Goal: Transaction & Acquisition: Book appointment/travel/reservation

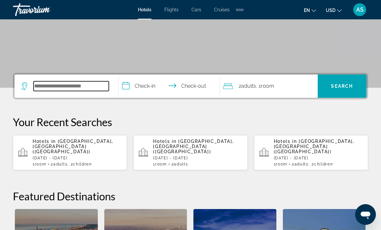
click at [62, 85] on input "Search widget" at bounding box center [71, 86] width 75 height 10
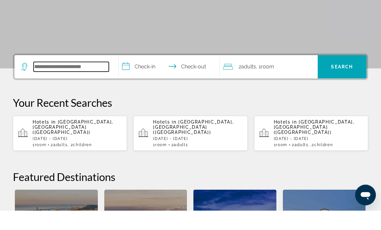
scroll to position [136, 0]
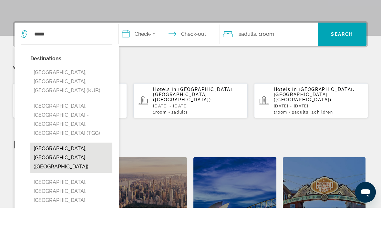
click at [65, 165] on button "[GEOGRAPHIC_DATA], [GEOGRAPHIC_DATA] ([GEOGRAPHIC_DATA])" at bounding box center [71, 180] width 82 height 30
type input "**********"
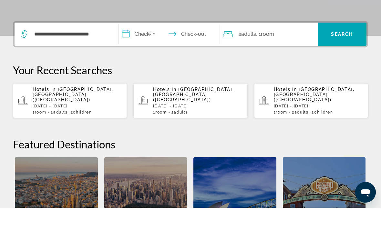
click at [144, 45] on input "**********" at bounding box center [171, 57] width 104 height 25
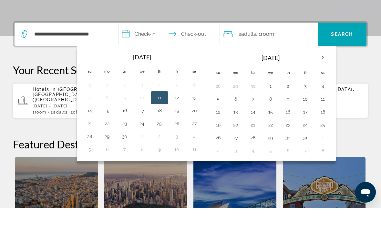
scroll to position [158, 0]
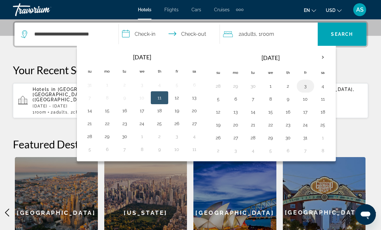
click at [305, 84] on button "3" at bounding box center [305, 86] width 10 height 9
click at [239, 101] on button "6" at bounding box center [235, 99] width 10 height 9
type input "**********"
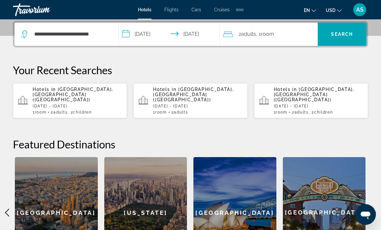
click at [253, 36] on span "Adults" at bounding box center [248, 34] width 15 height 6
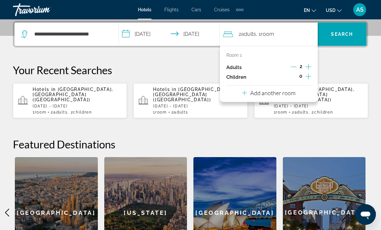
click at [308, 65] on icon "Increment adults" at bounding box center [308, 67] width 6 height 8
click at [308, 70] on icon "Increment adults" at bounding box center [308, 67] width 6 height 8
click at [330, 31] on span "Search widget" at bounding box center [342, 33] width 49 height 15
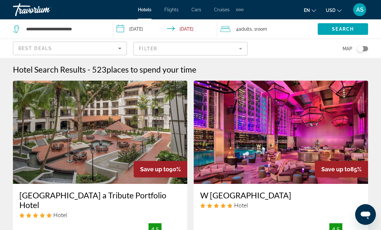
click at [232, 50] on mat-form-field "Filter" at bounding box center [190, 49] width 114 height 14
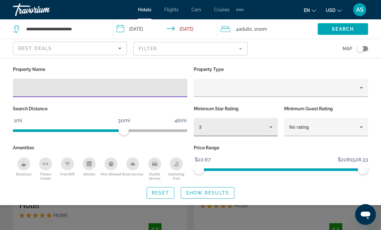
click at [228, 130] on div "3" at bounding box center [234, 127] width 70 height 8
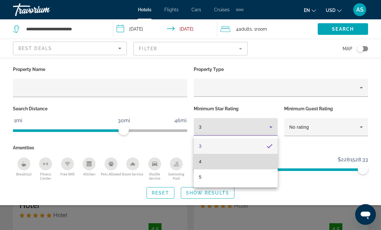
click at [219, 164] on mat-option "4" at bounding box center [236, 161] width 84 height 15
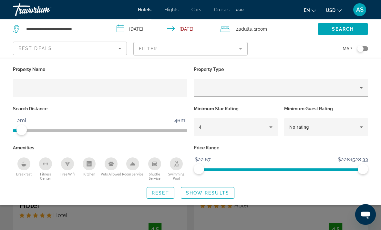
click at [20, 139] on div "Search Distance 1mi 46mi 2mi" at bounding box center [100, 123] width 181 height 39
click at [25, 133] on span "ngx-slider" at bounding box center [21, 130] width 10 height 10
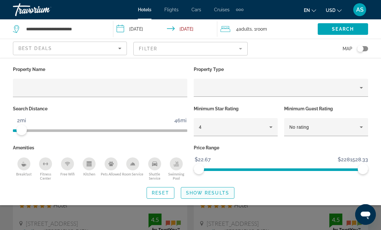
click at [215, 191] on span "Show Results" at bounding box center [207, 192] width 43 height 5
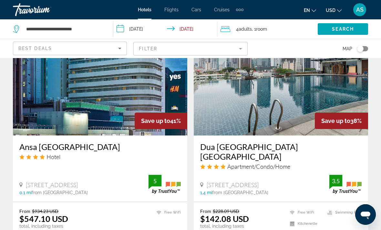
scroll to position [771, 0]
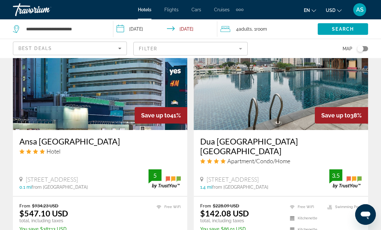
click at [327, 203] on li "Swimming Pool" at bounding box center [342, 207] width 37 height 8
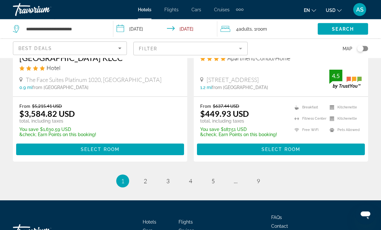
scroll to position [1357, 0]
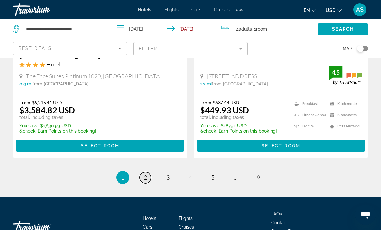
click at [145, 174] on span "2" at bounding box center [145, 177] width 3 height 7
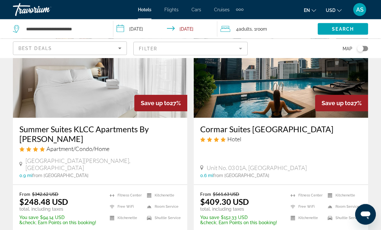
scroll to position [66, 0]
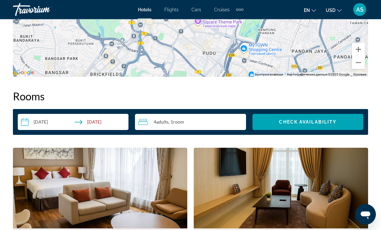
scroll to position [849, 0]
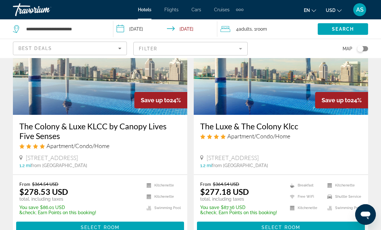
scroll to position [560, 0]
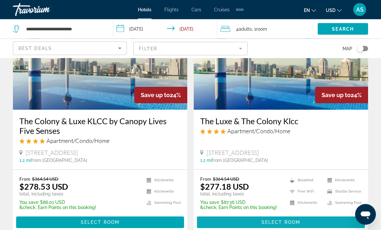
click at [320, 215] on span "Main content" at bounding box center [281, 222] width 168 height 15
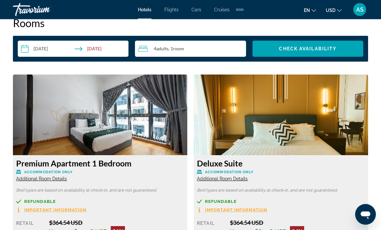
scroll to position [949, 0]
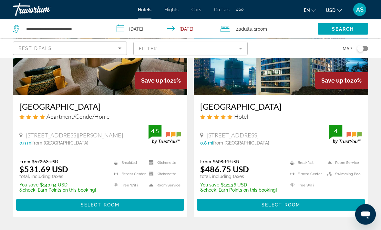
scroll to position [1298, 0]
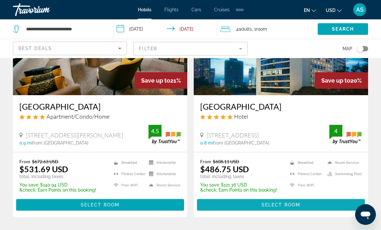
click at [330, 197] on span "Main content" at bounding box center [281, 204] width 168 height 15
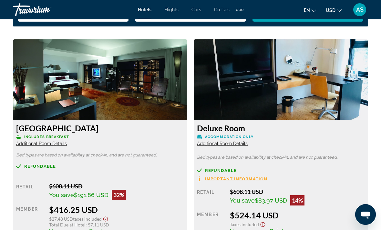
scroll to position [967, 0]
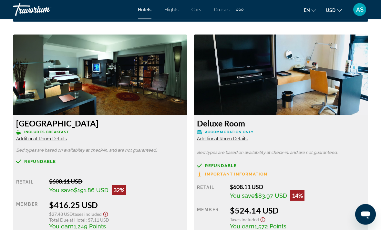
click at [55, 137] on span "Additional Room Details" at bounding box center [41, 139] width 51 height 5
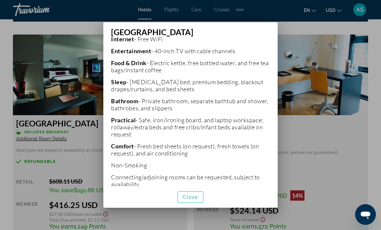
scroll to position [155, 0]
click at [193, 200] on span "Close" at bounding box center [190, 197] width 15 height 5
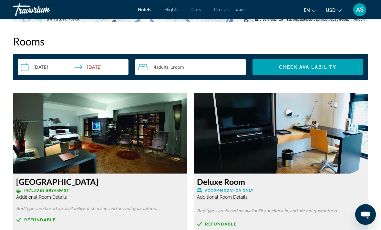
scroll to position [904, 0]
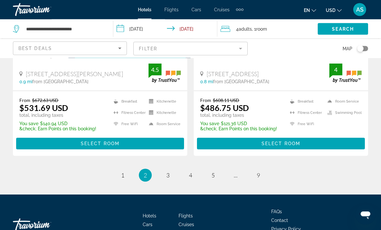
scroll to position [1360, 0]
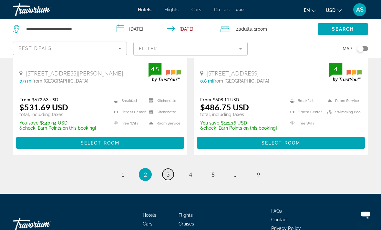
click at [169, 171] on span "3" at bounding box center [167, 174] width 3 height 7
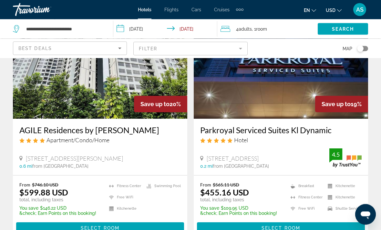
scroll to position [65, 0]
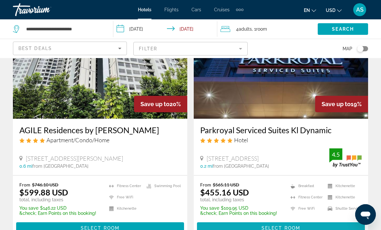
click at [285, 226] on span "Select Room" at bounding box center [280, 228] width 39 height 5
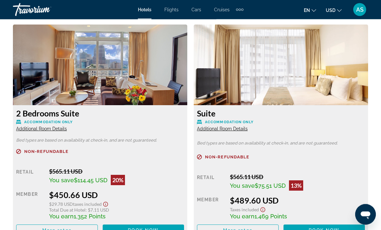
scroll to position [1002, 0]
click at [68, 229] on span "More rates" at bounding box center [56, 230] width 29 height 5
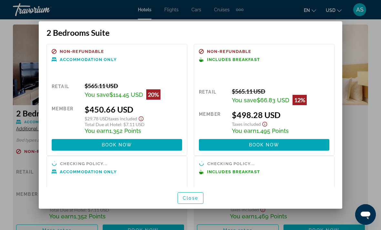
scroll to position [3, 0]
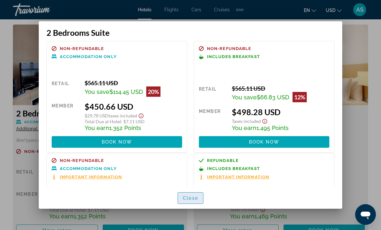
click at [195, 201] on span "Close" at bounding box center [190, 198] width 15 height 5
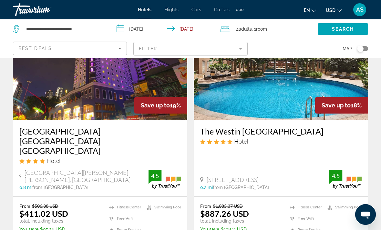
scroll to position [308, 0]
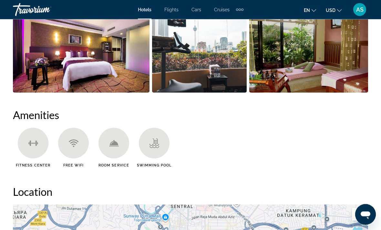
scroll to position [557, 0]
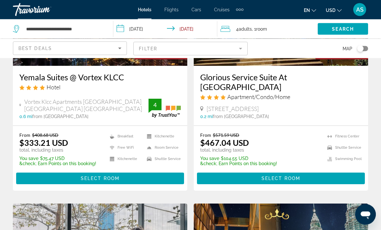
scroll to position [614, 0]
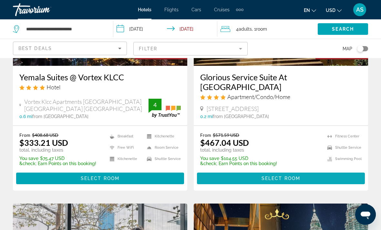
click at [280, 176] on span "Select Room" at bounding box center [280, 178] width 39 height 5
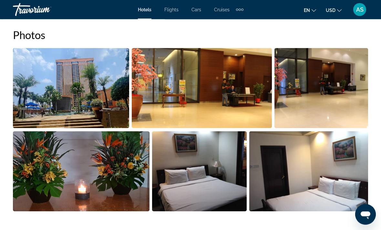
scroll to position [439, 0]
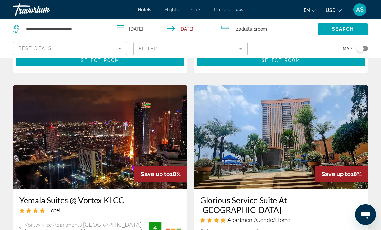
scroll to position [492, 0]
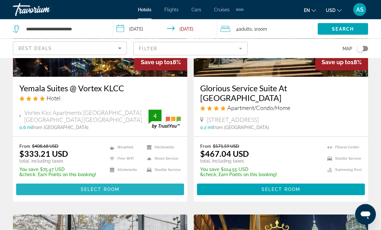
click at [142, 182] on span "Main content" at bounding box center [100, 189] width 168 height 15
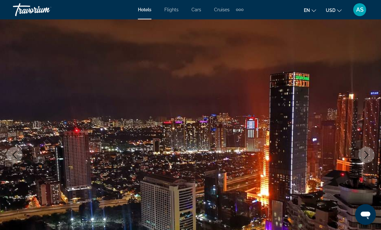
scroll to position [57, 0]
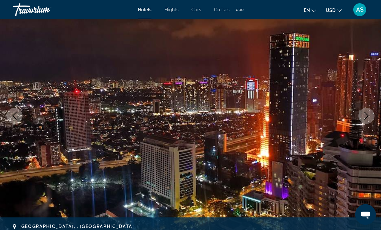
click at [361, 117] on button "Next image" at bounding box center [366, 116] width 16 height 16
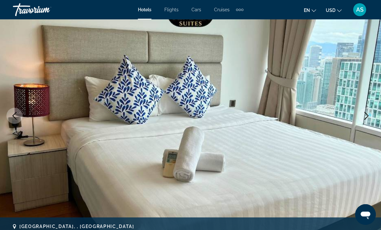
click at [363, 115] on icon "Next image" at bounding box center [366, 116] width 8 height 8
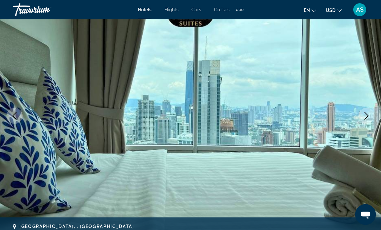
click at [363, 114] on icon "Next image" at bounding box center [366, 116] width 8 height 8
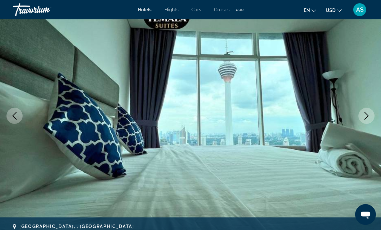
click at [366, 112] on button "Next image" at bounding box center [366, 116] width 16 height 16
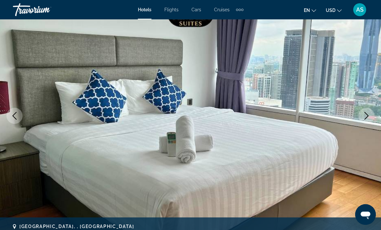
click at [367, 117] on icon "Next image" at bounding box center [366, 116] width 8 height 8
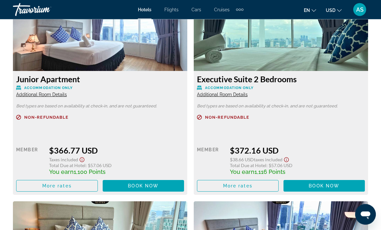
scroll to position [1266, 0]
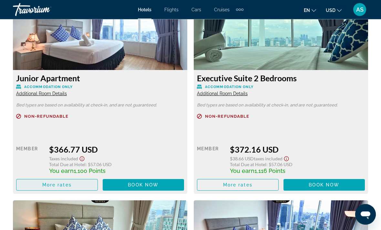
click at [84, 182] on span "Main content" at bounding box center [56, 185] width 81 height 15
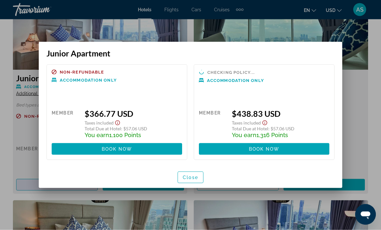
scroll to position [0, 0]
click at [199, 177] on span "button" at bounding box center [190, 177] width 25 height 15
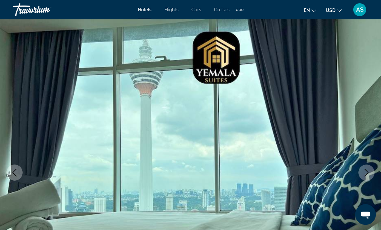
scroll to position [1266, 0]
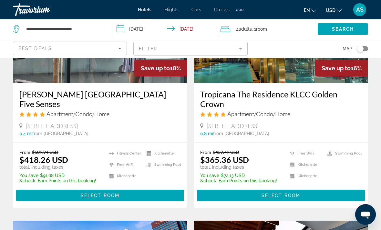
scroll to position [841, 0]
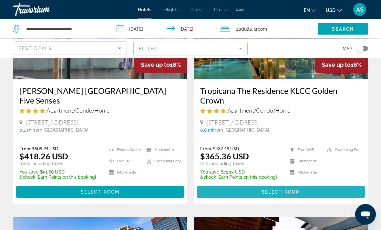
click at [293, 190] on span "Select Room" at bounding box center [280, 192] width 39 height 5
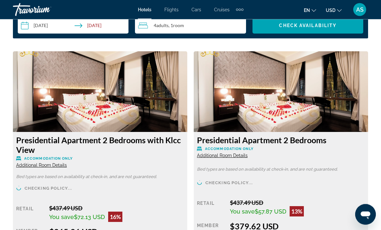
scroll to position [972, 0]
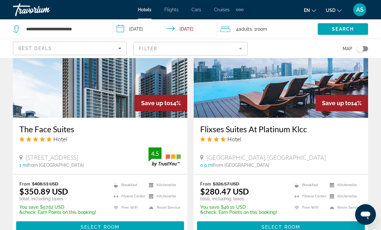
scroll to position [1282, 0]
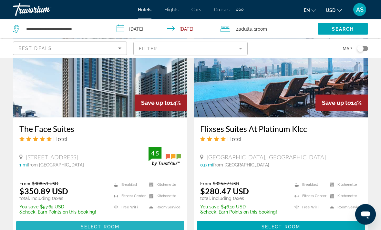
click at [131, 219] on span "Main content" at bounding box center [100, 226] width 168 height 15
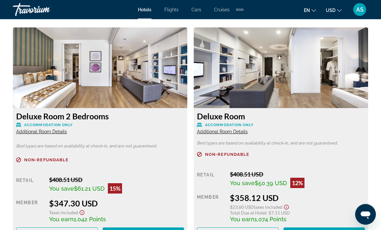
scroll to position [1001, 0]
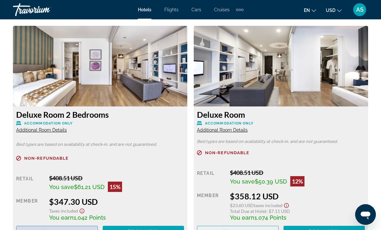
click at [74, 230] on span "Main content" at bounding box center [56, 231] width 81 height 15
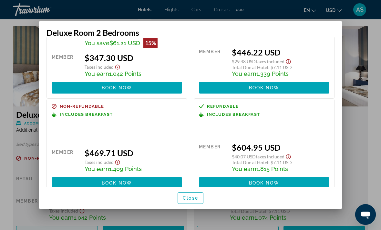
scroll to position [51, 0]
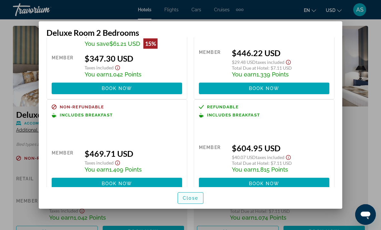
click at [191, 201] on span "Close" at bounding box center [190, 198] width 15 height 5
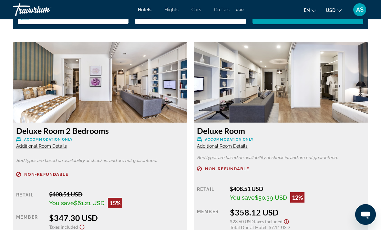
scroll to position [986, 0]
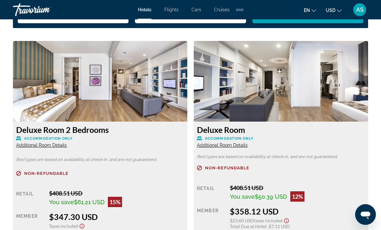
click at [62, 148] on span "Additional Room Details" at bounding box center [41, 145] width 51 height 5
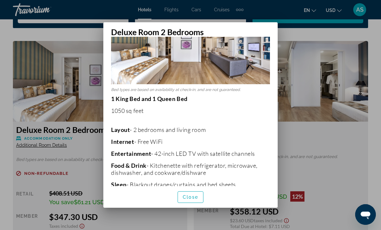
scroll to position [47, 0]
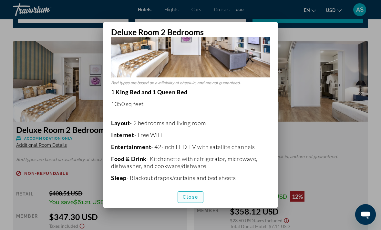
click at [194, 200] on span "Close" at bounding box center [190, 197] width 15 height 5
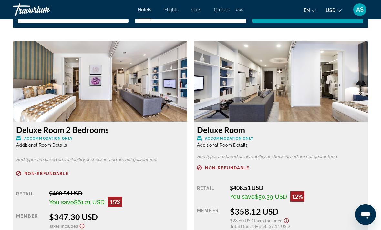
scroll to position [986, 0]
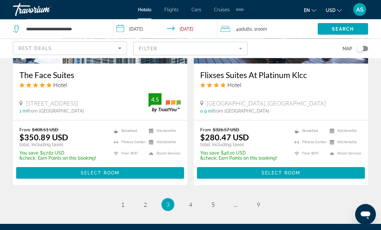
scroll to position [1340, 0]
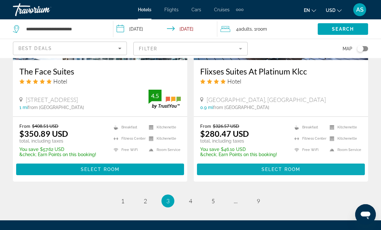
click at [327, 162] on span "Main content" at bounding box center [281, 169] width 168 height 15
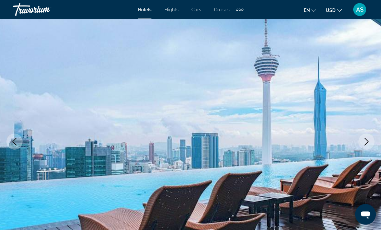
scroll to position [33, 0]
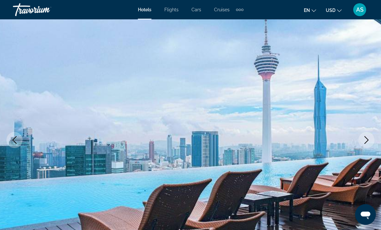
click at [368, 139] on icon "Next image" at bounding box center [366, 140] width 8 height 8
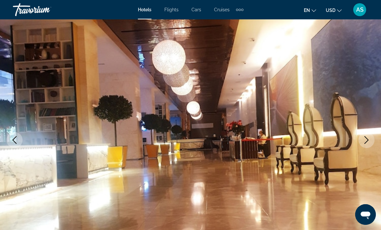
click at [364, 140] on icon "Next image" at bounding box center [366, 140] width 8 height 8
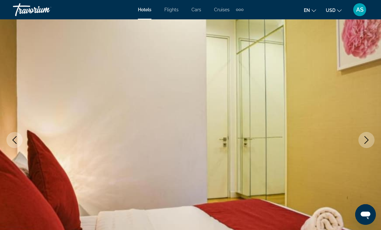
click at [362, 143] on icon "Next image" at bounding box center [366, 140] width 8 height 8
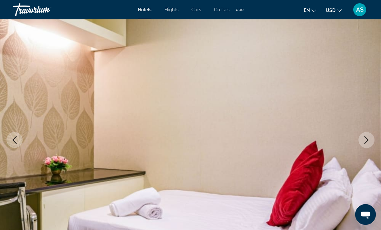
click at [358, 144] on img "Main content" at bounding box center [190, 140] width 381 height 307
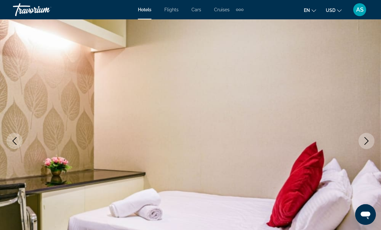
scroll to position [32, 0]
click at [369, 140] on icon "Next image" at bounding box center [366, 141] width 8 height 8
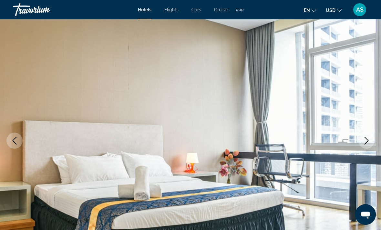
click at [369, 139] on icon "Next image" at bounding box center [366, 141] width 8 height 8
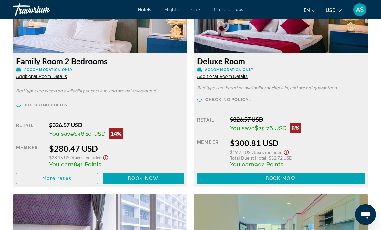
scroll to position [1051, 0]
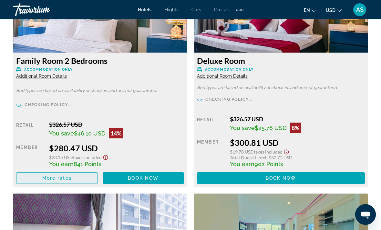
click at [77, 180] on span "Main content" at bounding box center [56, 177] width 81 height 15
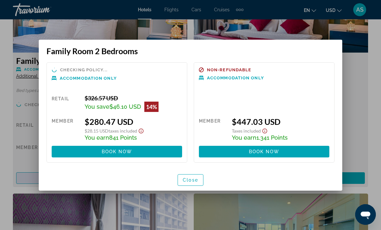
scroll to position [0, 0]
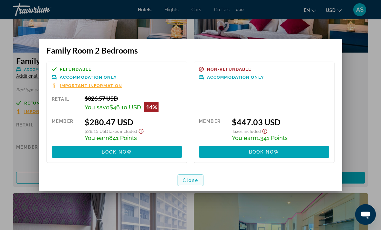
click at [196, 180] on span "Close" at bounding box center [190, 180] width 15 height 5
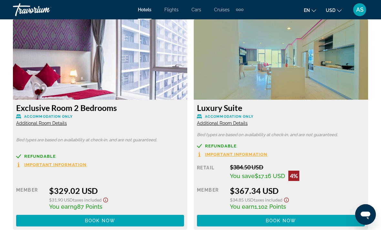
scroll to position [1231, 0]
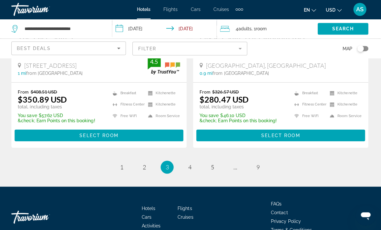
scroll to position [1374, 0]
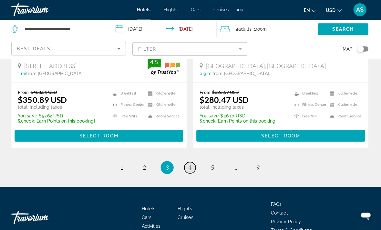
click at [193, 161] on link "page 4" at bounding box center [190, 166] width 11 height 11
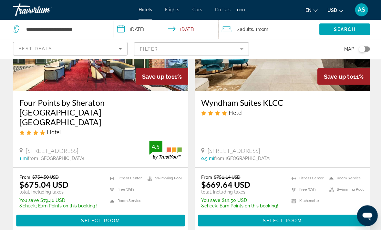
scroll to position [334, 0]
click at [296, 217] on span "Select Room" at bounding box center [280, 219] width 39 height 5
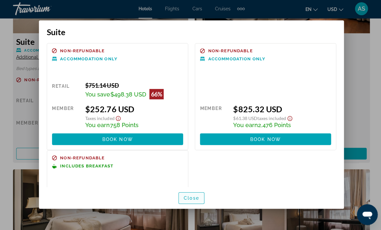
click at [198, 201] on span "Close" at bounding box center [190, 198] width 15 height 5
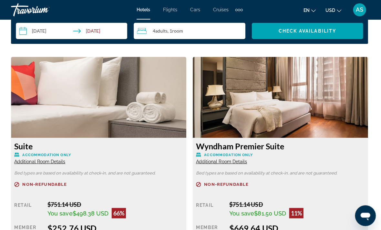
scroll to position [970, 0]
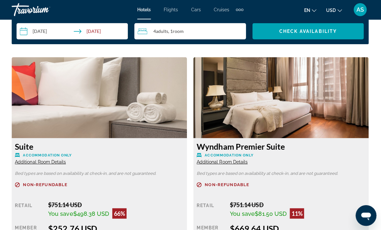
click at [51, 160] on span "Additional Room Details" at bounding box center [41, 161] width 51 height 5
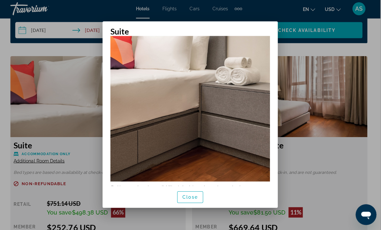
scroll to position [102, 0]
click at [193, 205] on span "button" at bounding box center [190, 196] width 25 height 15
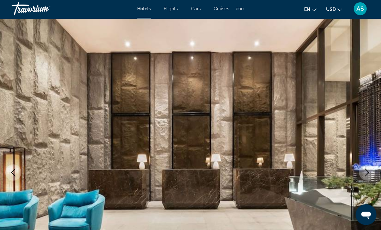
scroll to position [969, 0]
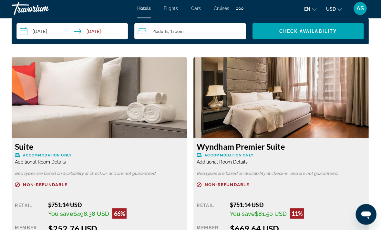
click at [43, 163] on span "Additional Room Details" at bounding box center [41, 162] width 51 height 5
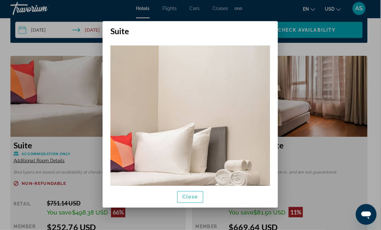
scroll to position [0, 0]
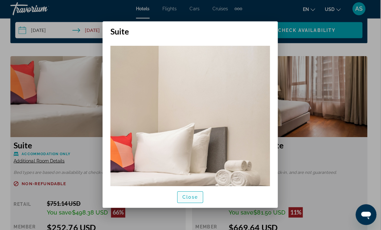
click at [191, 200] on span "button" at bounding box center [190, 196] width 25 height 15
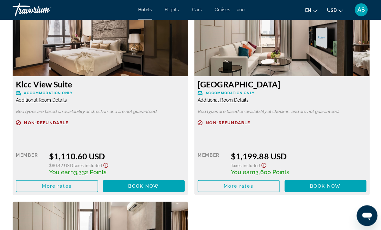
scroll to position [1452, 0]
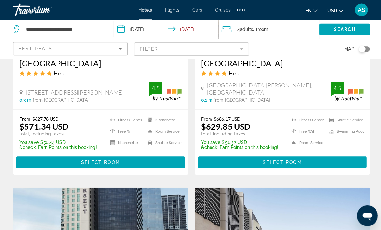
scroll to position [1117, 0]
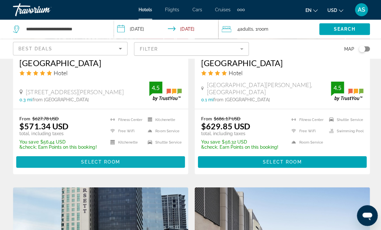
click at [144, 154] on span "Main content" at bounding box center [100, 161] width 168 height 15
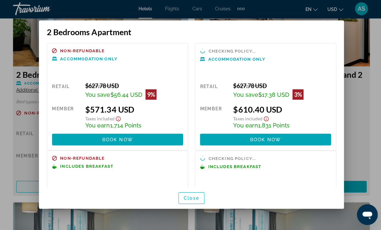
scroll to position [3, 0]
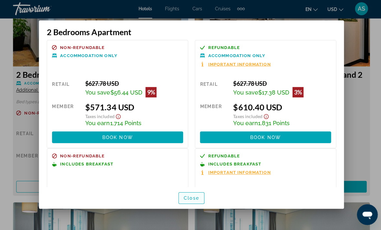
click at [194, 199] on span "button" at bounding box center [190, 197] width 25 height 15
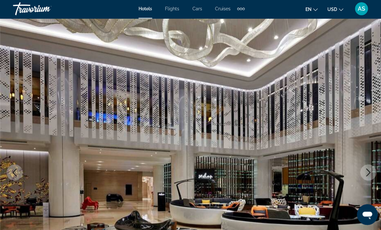
scroll to position [1039, 0]
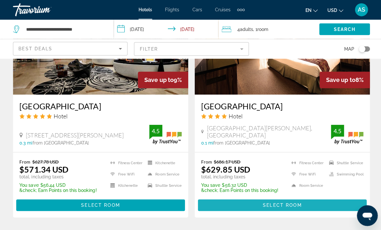
scroll to position [1075, 0]
click at [332, 197] on span "Main content" at bounding box center [281, 204] width 168 height 15
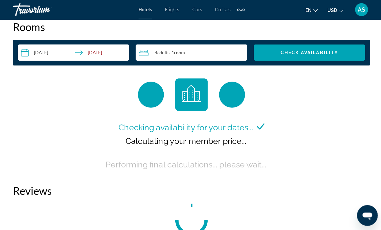
scroll to position [949, 0]
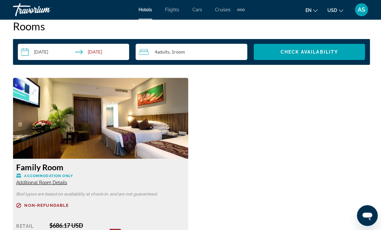
click at [50, 183] on span "Additional Room Details" at bounding box center [41, 181] width 51 height 5
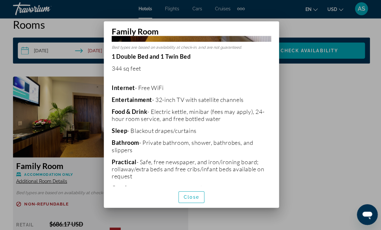
scroll to position [117, 0]
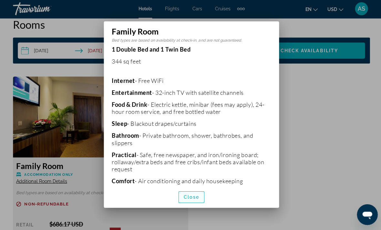
click at [192, 200] on span "Close" at bounding box center [190, 197] width 15 height 5
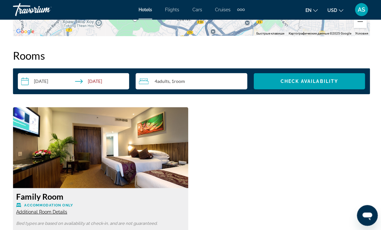
scroll to position [911, 0]
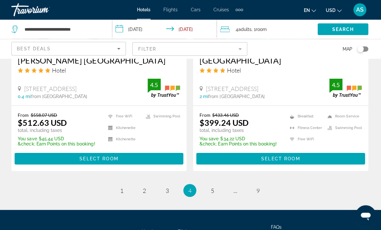
scroll to position [1371, 0]
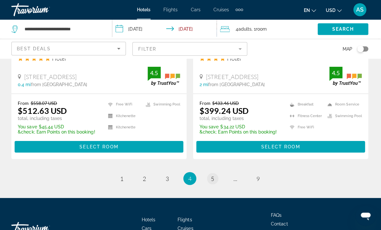
click at [211, 174] on span "5" at bounding box center [212, 177] width 3 height 7
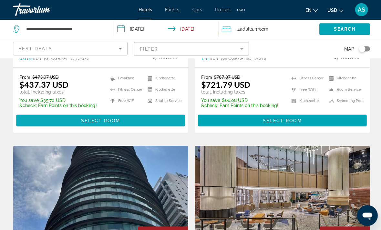
click at [123, 117] on span "Main content" at bounding box center [100, 119] width 168 height 15
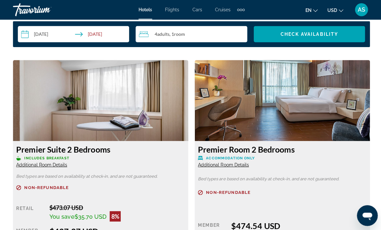
scroll to position [984, 0]
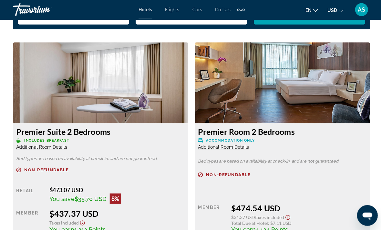
click at [51, 146] on span "Additional Room Details" at bounding box center [41, 146] width 51 height 5
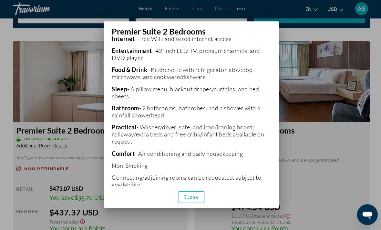
scroll to position [170, 0]
click at [198, 199] on span "button" at bounding box center [190, 196] width 25 height 15
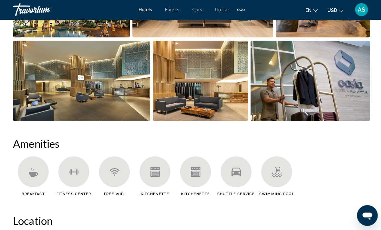
scroll to position [528, 0]
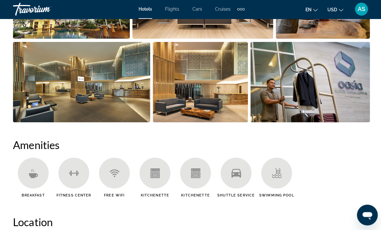
click at [218, 95] on img "Open full-screen image slider" at bounding box center [199, 82] width 95 height 80
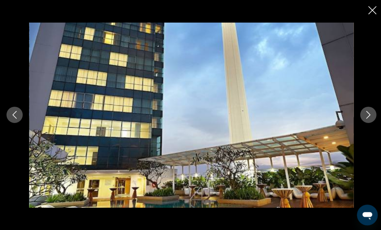
click at [366, 120] on button "Next image" at bounding box center [366, 115] width 16 height 16
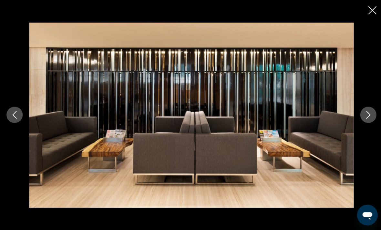
click at [365, 116] on icon "Next image" at bounding box center [366, 115] width 8 height 8
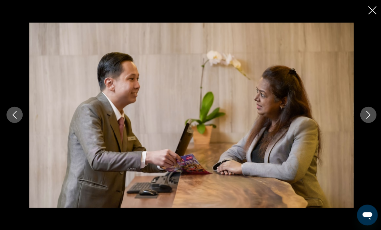
click at [364, 113] on icon "Next image" at bounding box center [366, 115] width 8 height 8
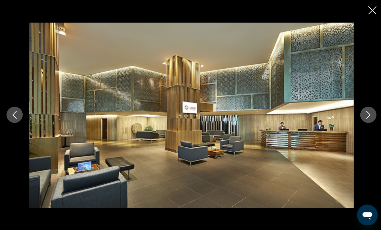
click at [363, 111] on icon "Next image" at bounding box center [366, 115] width 8 height 8
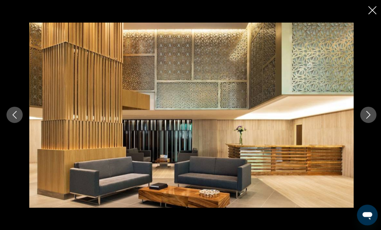
click at [364, 110] on button "Next image" at bounding box center [366, 115] width 16 height 16
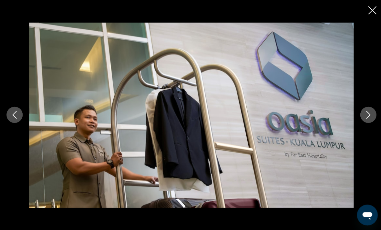
click at [364, 110] on button "Next image" at bounding box center [366, 115] width 16 height 16
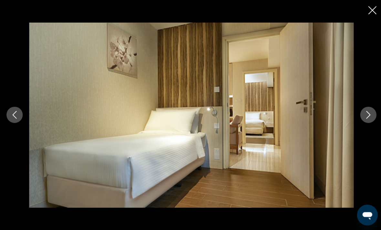
click at [362, 113] on icon "Next image" at bounding box center [366, 115] width 8 height 8
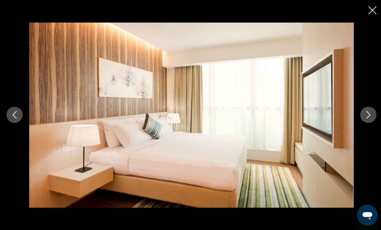
click at [365, 110] on button "Next image" at bounding box center [366, 115] width 16 height 16
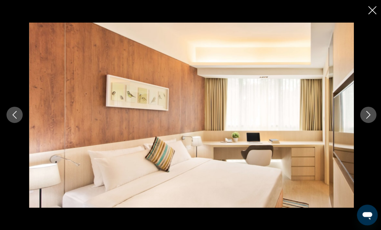
click at [365, 111] on icon "Next image" at bounding box center [366, 115] width 4 height 8
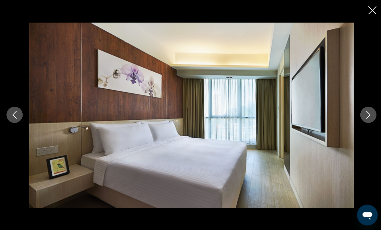
click at [365, 109] on button "Next image" at bounding box center [366, 115] width 16 height 16
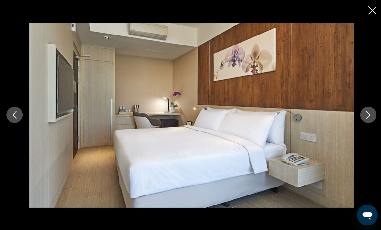
click at [366, 107] on button "Next image" at bounding box center [366, 115] width 16 height 16
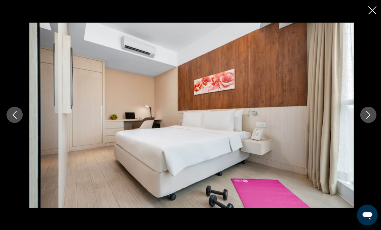
click at [365, 108] on button "Next image" at bounding box center [366, 115] width 16 height 16
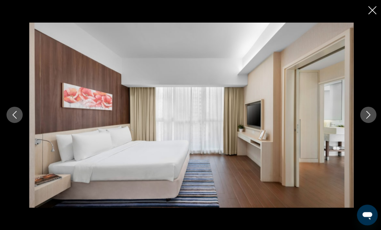
click at [359, 120] on div "prev next" at bounding box center [190, 115] width 381 height 184
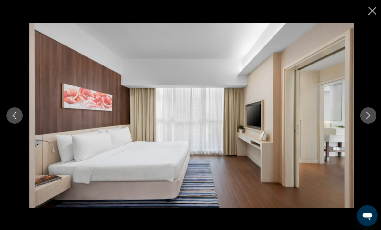
scroll to position [494, 0]
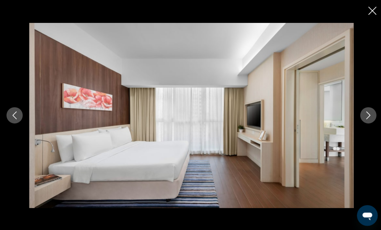
click at [367, 115] on icon "Next image" at bounding box center [366, 115] width 8 height 8
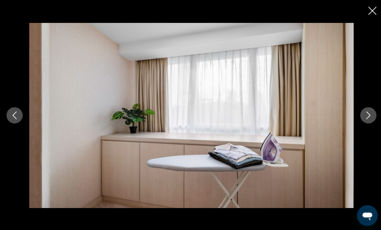
click at [369, 114] on icon "Next image" at bounding box center [366, 115] width 8 height 8
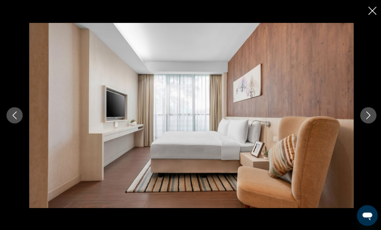
click at [368, 114] on icon "Next image" at bounding box center [366, 115] width 8 height 8
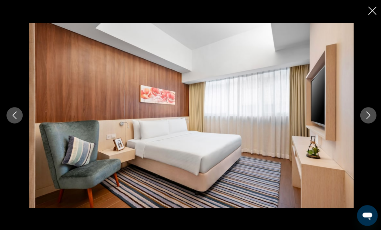
click at [366, 112] on icon "Next image" at bounding box center [366, 115] width 4 height 8
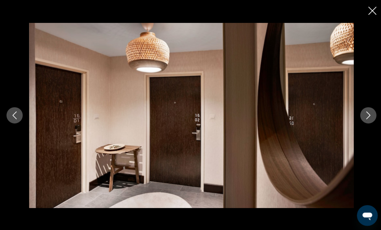
click at [363, 112] on icon "Next image" at bounding box center [366, 115] width 8 height 8
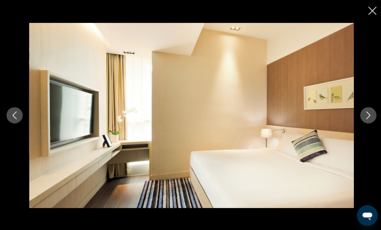
click at [15, 114] on icon "Previous image" at bounding box center [15, 115] width 8 height 8
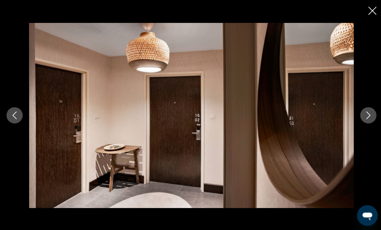
click at [366, 115] on icon "Next image" at bounding box center [366, 115] width 8 height 8
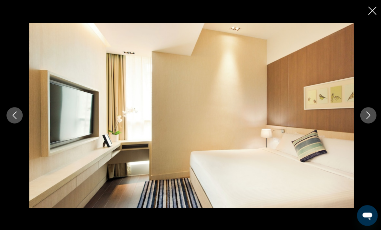
click at [365, 113] on icon "Next image" at bounding box center [366, 115] width 8 height 8
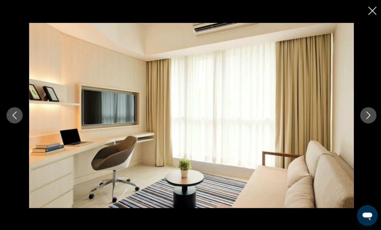
click at [361, 113] on button "Next image" at bounding box center [366, 115] width 16 height 16
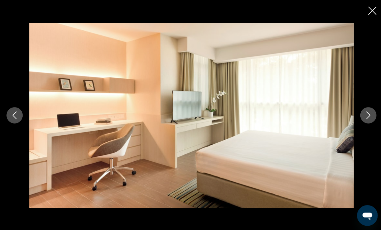
click at [363, 112] on icon "Next image" at bounding box center [366, 115] width 8 height 8
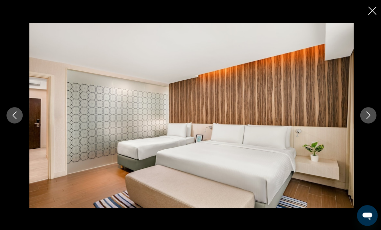
click at [366, 115] on icon "Next image" at bounding box center [366, 115] width 8 height 8
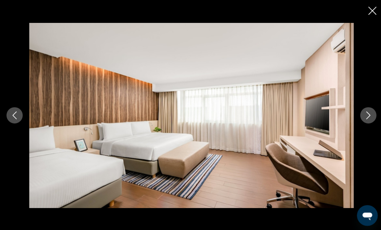
click at [365, 114] on icon "Next image" at bounding box center [366, 115] width 8 height 8
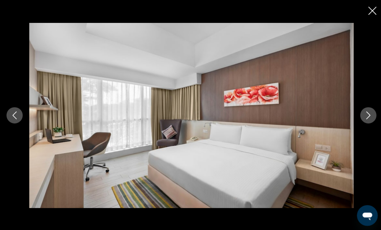
scroll to position [494, 0]
click at [362, 114] on button "Next image" at bounding box center [366, 115] width 16 height 16
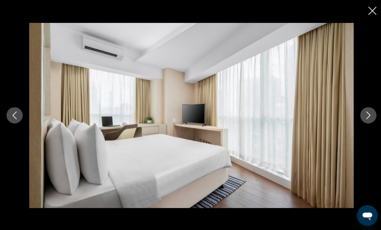
click at [366, 114] on icon "Next image" at bounding box center [366, 115] width 8 height 8
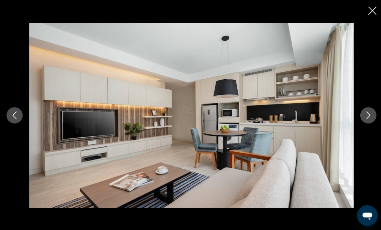
click at [365, 115] on icon "Next image" at bounding box center [366, 115] width 8 height 8
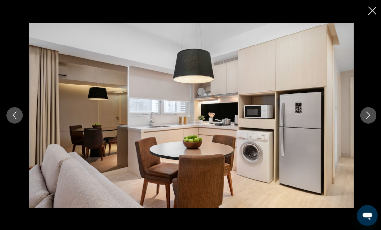
click at [371, 11] on icon "Close slideshow" at bounding box center [370, 11] width 8 height 8
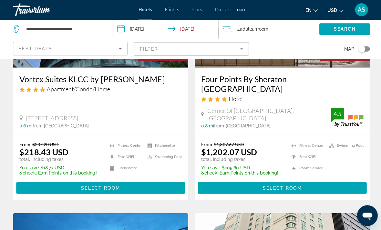
scroll to position [399, 0]
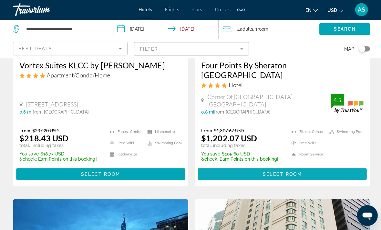
click at [327, 174] on span "Main content" at bounding box center [281, 173] width 168 height 15
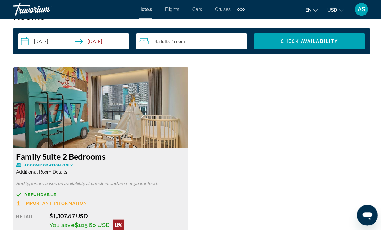
scroll to position [957, 0]
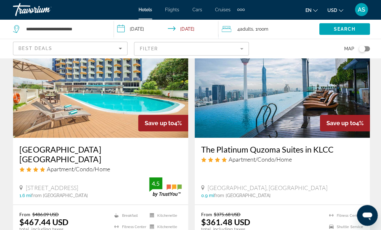
scroll to position [1019, 0]
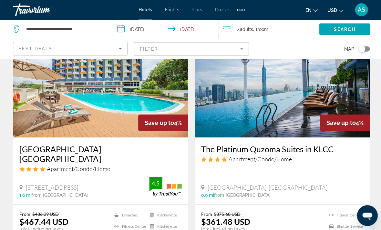
click at [351, 141] on div "The Platinum Quzoma Suites in KLCC Apartment/Condo/Home [GEOGRAPHIC_DATA], [GEO…" at bounding box center [281, 170] width 174 height 66
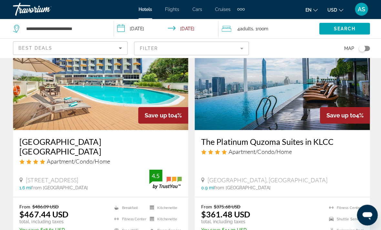
scroll to position [1025, 0]
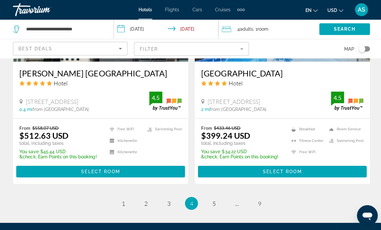
scroll to position [1346, 0]
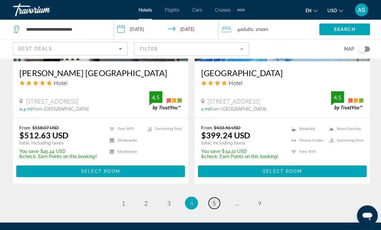
click at [211, 199] on span "5" at bounding box center [212, 202] width 3 height 7
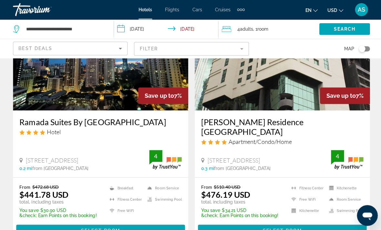
scroll to position [560, 0]
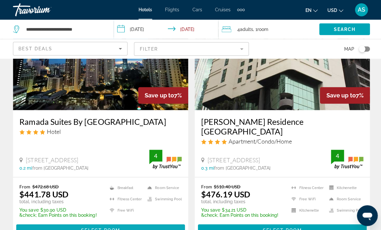
click at [91, 225] on span "Main content" at bounding box center [100, 228] width 168 height 15
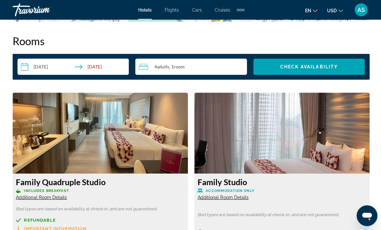
scroll to position [928, 0]
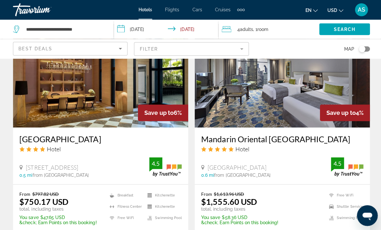
scroll to position [798, 0]
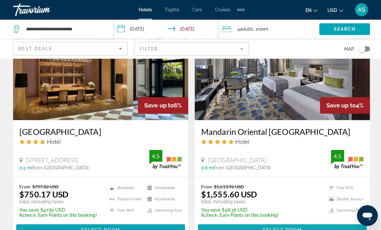
click at [270, 227] on span "Select Room" at bounding box center [280, 229] width 39 height 5
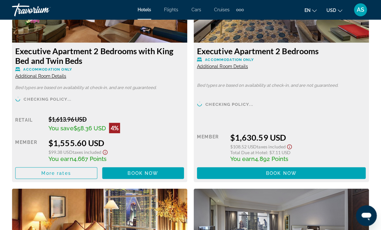
scroll to position [1060, 0]
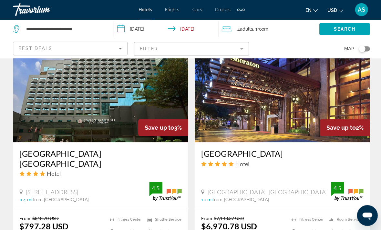
scroll to position [1262, 0]
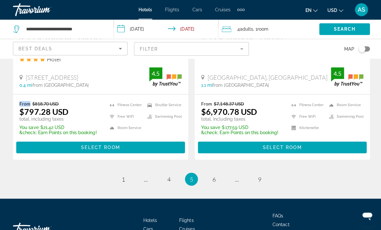
scroll to position [1392, 0]
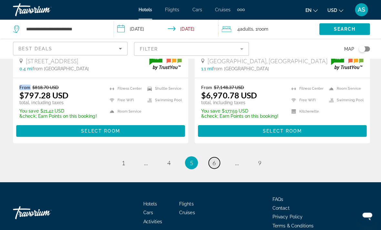
click at [210, 157] on link "page 6" at bounding box center [213, 162] width 11 height 11
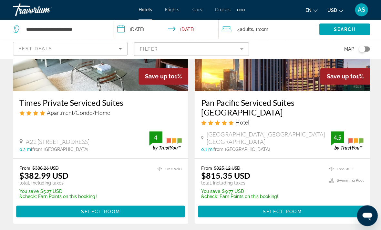
scroll to position [331, 0]
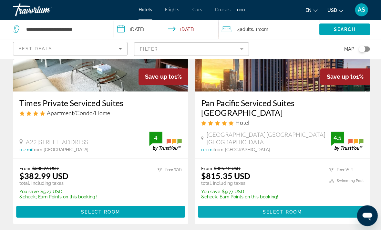
click at [252, 209] on span "Main content" at bounding box center [281, 210] width 168 height 15
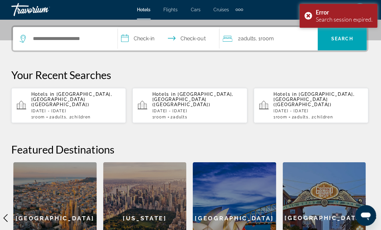
scroll to position [154, 0]
click at [56, 107] on div "Hotels in [GEOGRAPHIC_DATA], [GEOGRAPHIC_DATA] ([GEOGRAPHIC_DATA]) [DATE] - [DA…" at bounding box center [77, 105] width 89 height 28
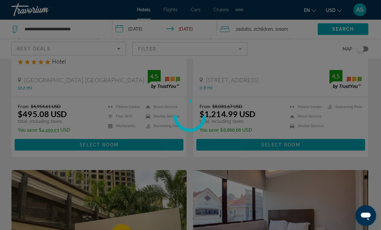
scroll to position [1, 0]
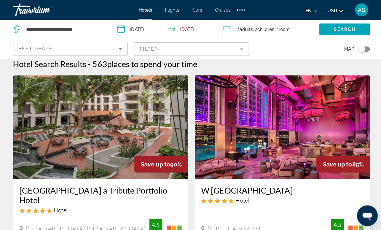
click at [266, 27] on span "Children" at bounding box center [264, 28] width 17 height 5
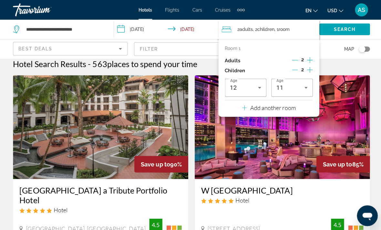
scroll to position [6, 0]
click at [295, 72] on button "Decrement children" at bounding box center [294, 70] width 6 height 8
click at [295, 67] on icon "Decrement children" at bounding box center [294, 69] width 6 height 6
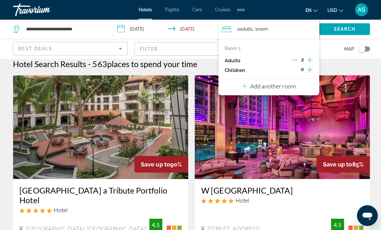
click at [309, 56] on icon "Increment adults" at bounding box center [308, 60] width 6 height 8
click at [308, 58] on icon "Increment adults" at bounding box center [308, 60] width 6 height 8
click at [348, 27] on span "Search" at bounding box center [343, 28] width 22 height 5
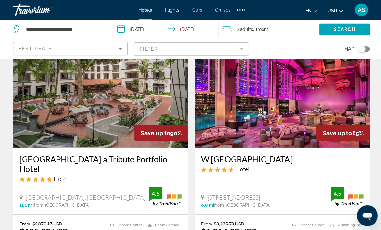
click at [239, 103] on img "Main content" at bounding box center [281, 95] width 174 height 103
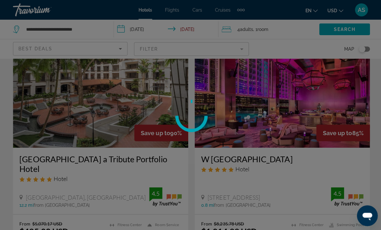
scroll to position [37, 0]
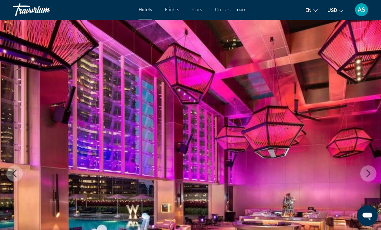
click at [64, 99] on img "Main content" at bounding box center [190, 172] width 381 height 307
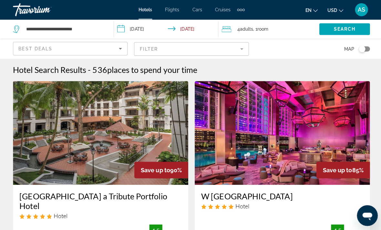
click at [190, 50] on mat-form-field "Filter" at bounding box center [190, 49] width 114 height 14
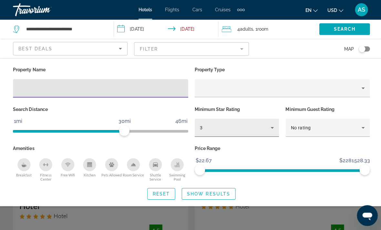
click at [219, 129] on div "3" at bounding box center [234, 127] width 70 height 8
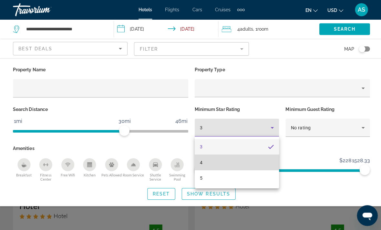
click at [204, 163] on mat-option "4" at bounding box center [236, 161] width 84 height 15
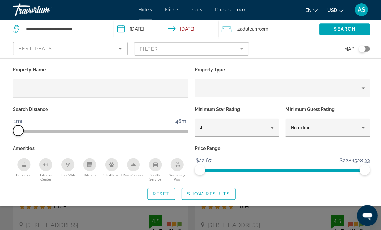
scroll to position [5, 0]
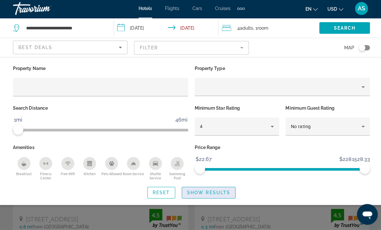
click at [222, 193] on span "Show Results" at bounding box center [207, 192] width 43 height 5
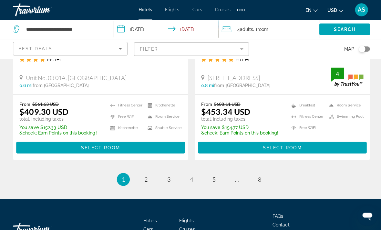
scroll to position [1358, 0]
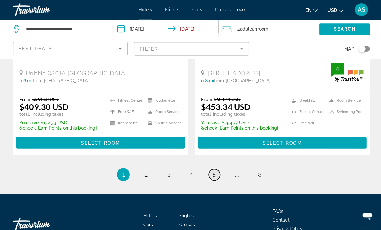
click at [213, 168] on link "page 5" at bounding box center [213, 173] width 11 height 11
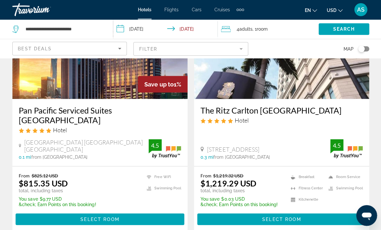
scroll to position [333, 0]
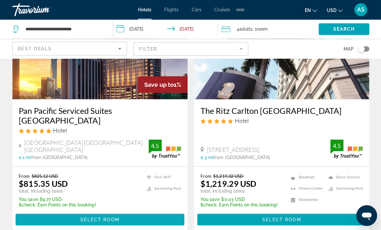
click at [170, 217] on span "Main content" at bounding box center [100, 218] width 168 height 15
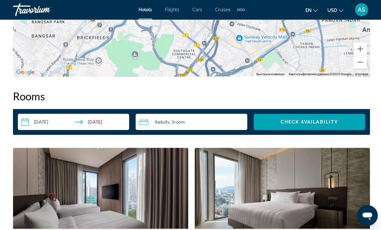
scroll to position [877, 0]
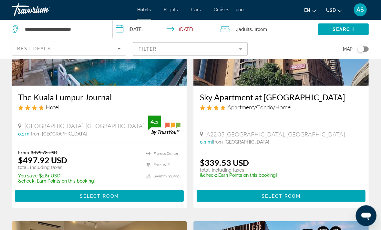
scroll to position [596, 0]
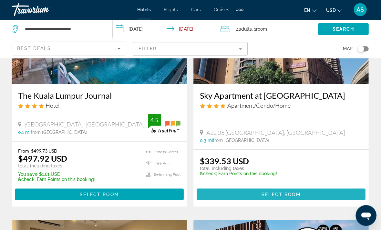
click at [235, 192] on span "Main content" at bounding box center [281, 193] width 168 height 15
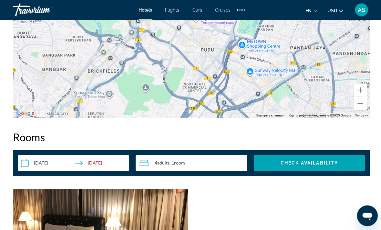
scroll to position [798, 0]
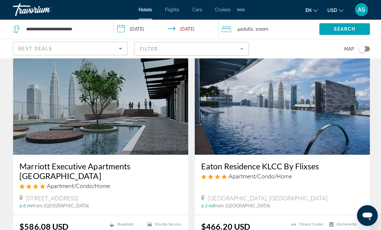
scroll to position [1227, 0]
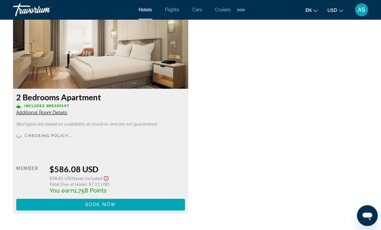
scroll to position [1017, 0]
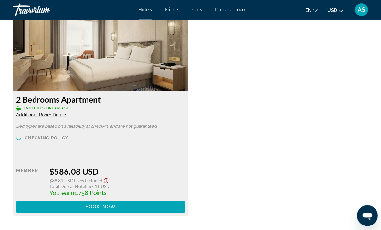
click at [37, 196] on div "Retail $0.00 when you redeem Member $586.08 USD $38.81 USD Taxes included Total…" at bounding box center [100, 183] width 168 height 58
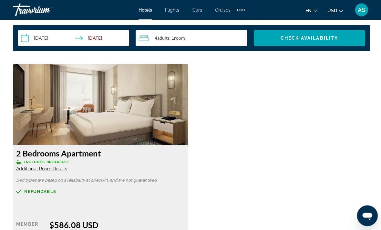
scroll to position [959, 0]
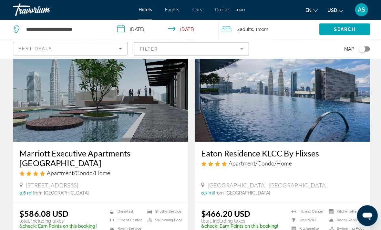
scroll to position [1240, 0]
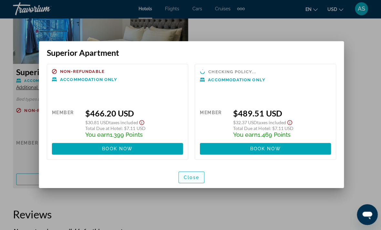
click at [197, 183] on span "button" at bounding box center [190, 177] width 25 height 15
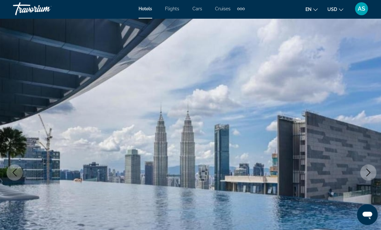
scroll to position [1042, 0]
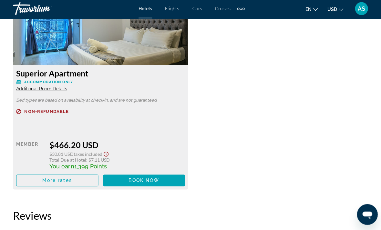
click at [29, 134] on div "Retail $0.00 when you redeem Member $466.20 USD $30.81 USD Taxes included Total…" at bounding box center [100, 157] width 168 height 58
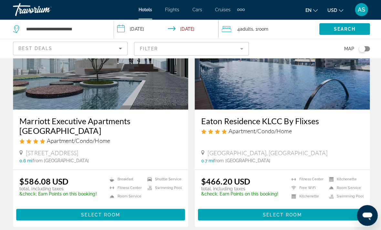
scroll to position [1345, 0]
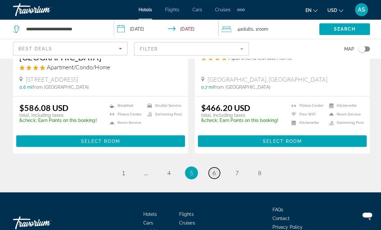
click at [215, 167] on link "page 6" at bounding box center [213, 172] width 11 height 11
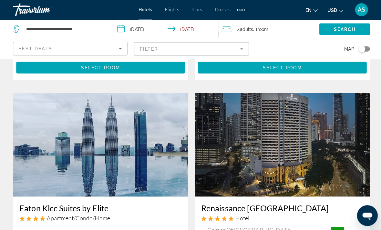
scroll to position [229, 0]
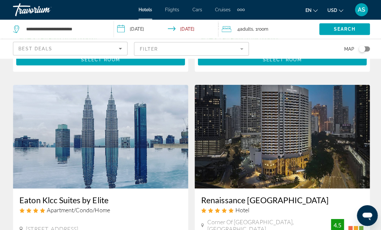
click at [21, 133] on img "Main content" at bounding box center [100, 136] width 174 height 103
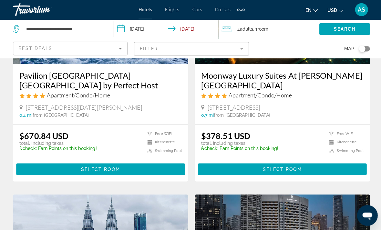
scroll to position [124, 0]
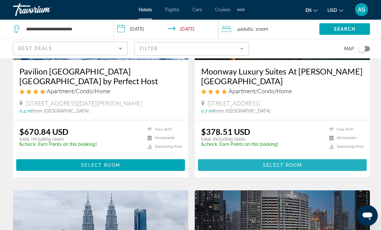
click at [243, 165] on span "Main content" at bounding box center [281, 164] width 168 height 15
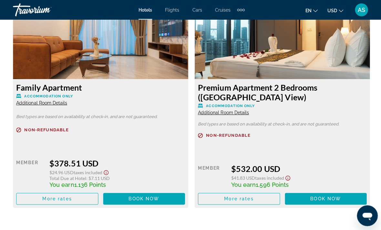
scroll to position [1029, 0]
click at [42, 200] on span "More rates" at bounding box center [56, 197] width 29 height 5
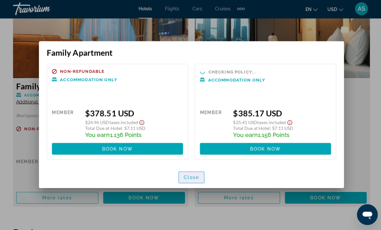
click at [191, 178] on span "Close" at bounding box center [190, 177] width 15 height 5
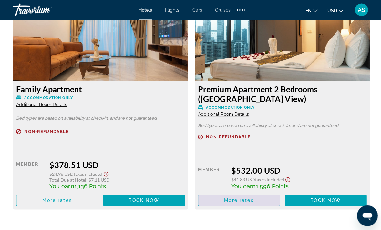
scroll to position [1027, 0]
click at [219, 198] on span "Main content" at bounding box center [237, 199] width 81 height 15
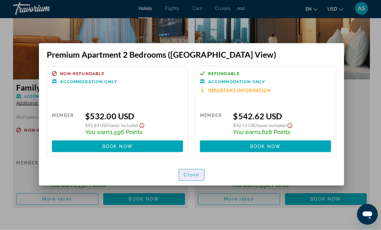
scroll to position [0, 0]
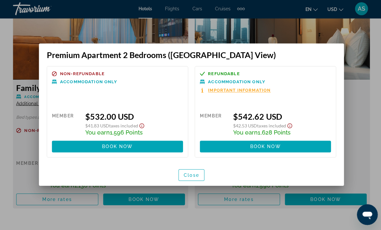
click at [189, 179] on span "button" at bounding box center [190, 175] width 25 height 15
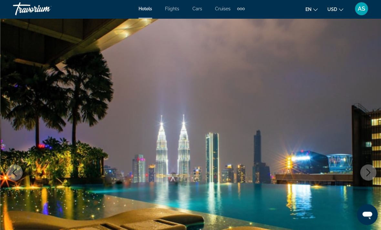
scroll to position [1026, 0]
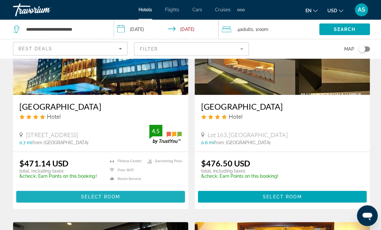
scroll to position [1000, 0]
click at [50, 204] on span "Main content" at bounding box center [100, 195] width 168 height 15
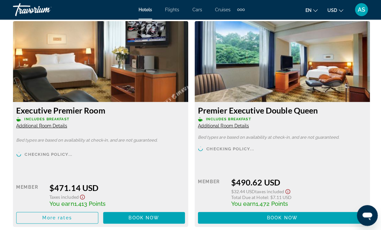
scroll to position [1006, 0]
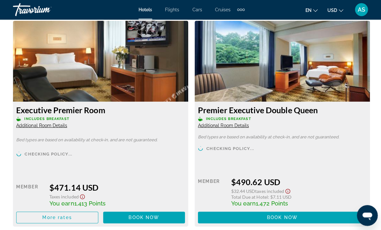
click at [42, 125] on span "Additional Room Details" at bounding box center [41, 124] width 51 height 5
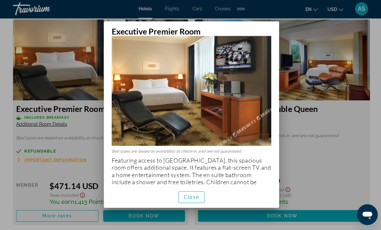
scroll to position [19, 0]
click at [184, 200] on span "Close" at bounding box center [190, 197] width 15 height 5
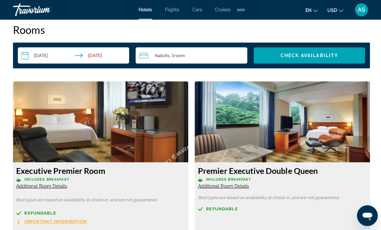
scroll to position [944, 0]
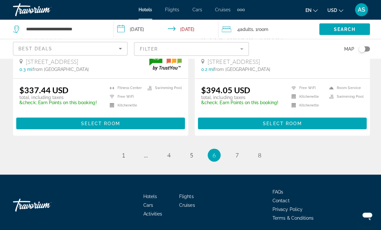
scroll to position [1316, 0]
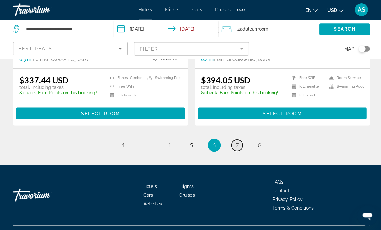
click at [235, 148] on span "7" at bounding box center [235, 144] width 3 height 7
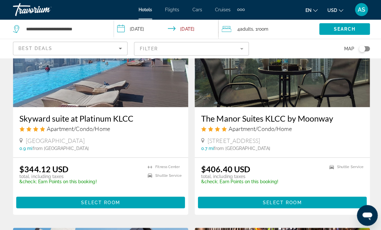
scroll to position [546, 0]
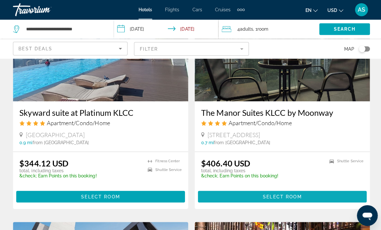
click at [245, 189] on span "Main content" at bounding box center [281, 195] width 168 height 15
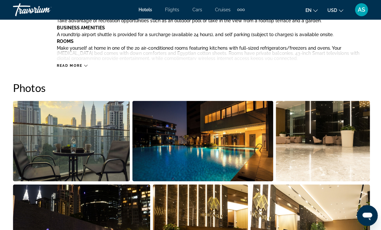
scroll to position [386, 0]
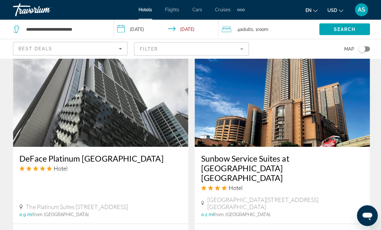
scroll to position [1209, 0]
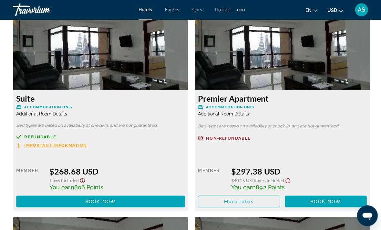
scroll to position [1225, 0]
click at [234, 200] on span "More rates" at bounding box center [237, 200] width 29 height 5
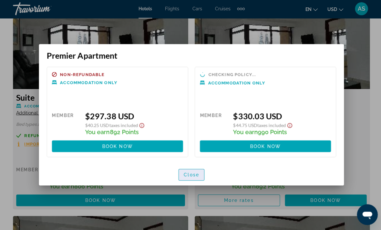
click at [191, 175] on span "Close" at bounding box center [190, 174] width 15 height 5
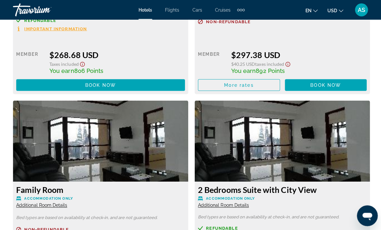
scroll to position [1337, 0]
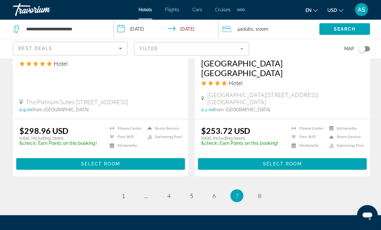
scroll to position [1323, 0]
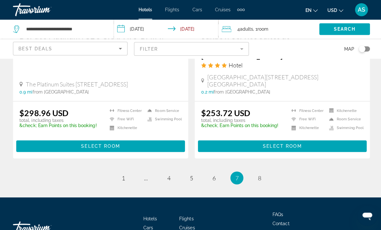
click at [256, 171] on link "page 8" at bounding box center [258, 176] width 11 height 11
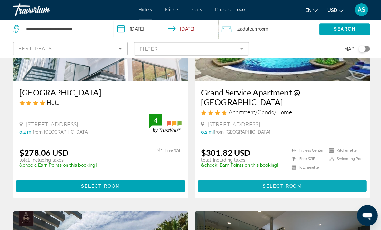
click at [228, 180] on span "Main content" at bounding box center [281, 185] width 168 height 15
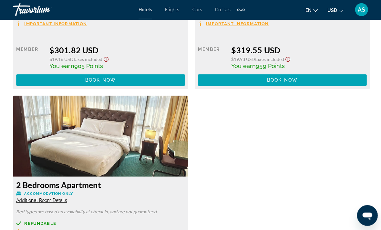
scroll to position [1132, 0]
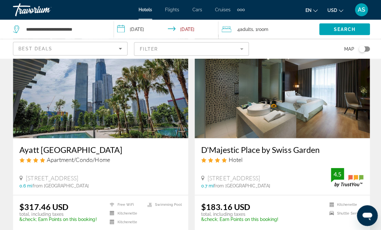
scroll to position [277, 0]
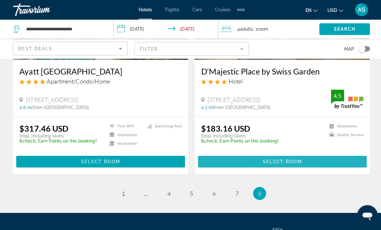
click at [222, 157] on span "Main content" at bounding box center [281, 160] width 168 height 15
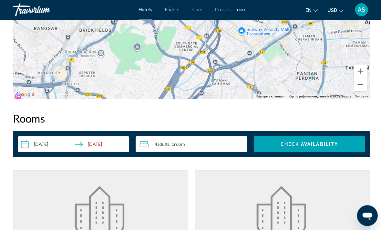
scroll to position [856, 0]
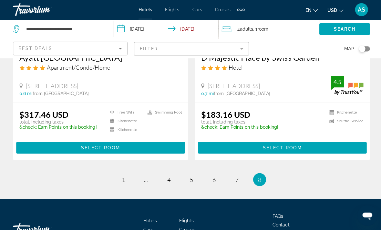
scroll to position [396, 0]
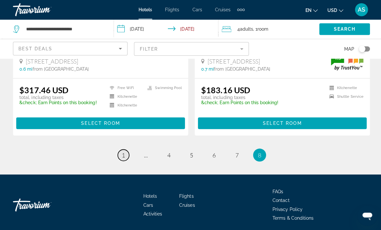
click at [123, 151] on span "1" at bounding box center [122, 154] width 3 height 7
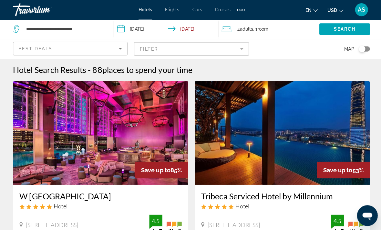
click at [44, 180] on img "Main content" at bounding box center [100, 132] width 174 height 103
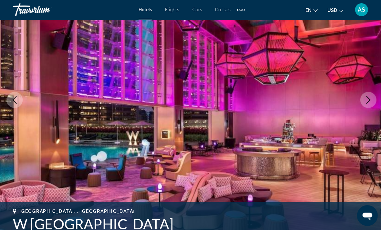
scroll to position [73, 0]
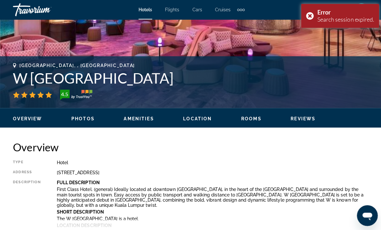
scroll to position [237, 0]
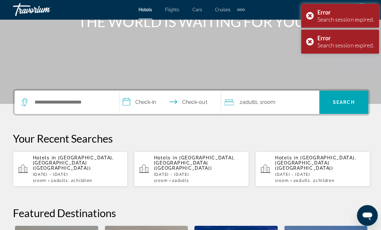
click at [50, 161] on p "Hotels in [GEOGRAPHIC_DATA], [GEOGRAPHIC_DATA] ([GEOGRAPHIC_DATA])" at bounding box center [77, 162] width 89 height 15
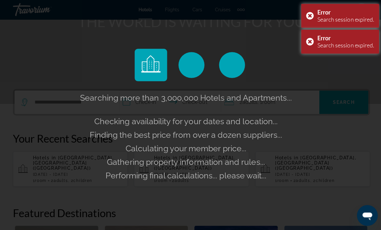
scroll to position [90, 0]
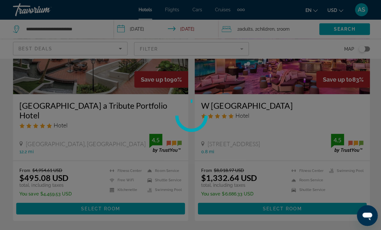
scroll to position [1, 0]
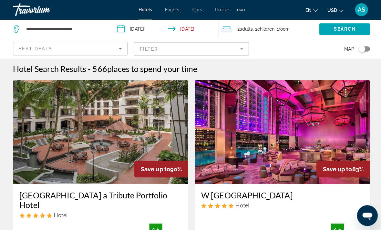
click at [108, 45] on div "Best Deals" at bounding box center [68, 49] width 100 height 8
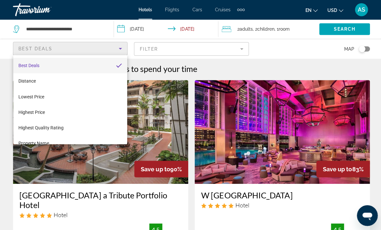
click at [170, 49] on div at bounding box center [190, 115] width 381 height 230
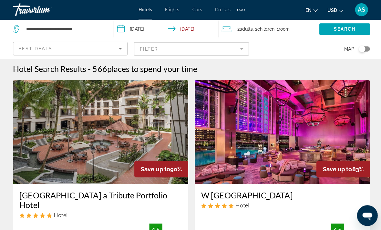
click at [216, 49] on mat-form-field "Filter" at bounding box center [190, 49] width 114 height 14
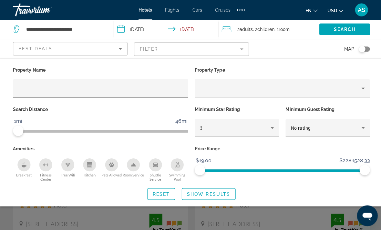
click at [98, 47] on div "Best Deals" at bounding box center [68, 49] width 100 height 8
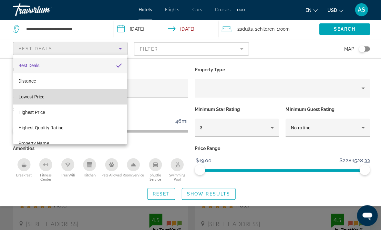
click at [67, 97] on mat-option "Lowest Price" at bounding box center [69, 95] width 113 height 15
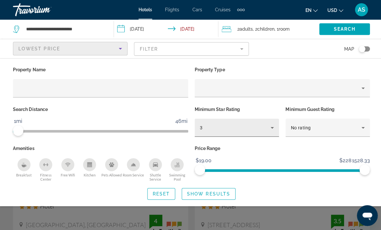
click at [224, 130] on div "3" at bounding box center [234, 127] width 70 height 8
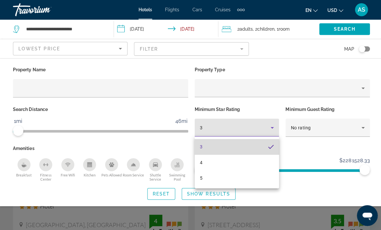
click at [214, 153] on mat-option "3" at bounding box center [236, 145] width 84 height 15
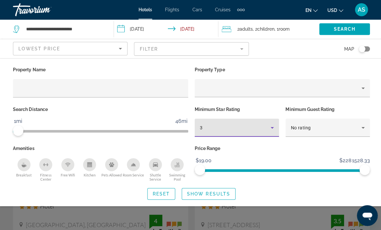
click at [227, 126] on div "3" at bounding box center [234, 127] width 70 height 8
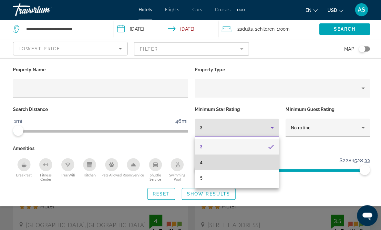
click at [214, 165] on mat-option "4" at bounding box center [236, 161] width 84 height 15
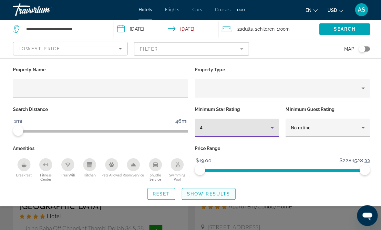
click at [222, 193] on span "Show Results" at bounding box center [207, 192] width 43 height 5
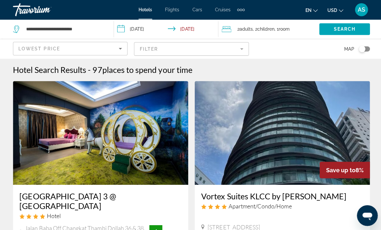
click at [296, 29] on div "2 Adult Adults , 2 Child Children , 1 Room rooms" at bounding box center [268, 29] width 97 height 9
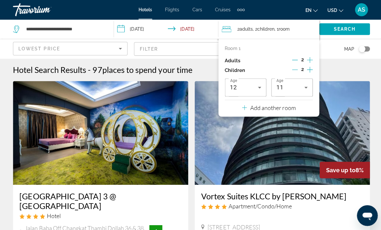
click at [296, 70] on icon "Decrement children" at bounding box center [294, 69] width 6 height 6
click at [295, 71] on icon "Decrement children" at bounding box center [294, 69] width 6 height 6
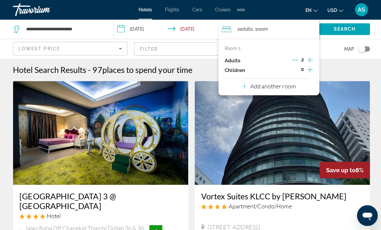
click at [309, 62] on icon "Increment adults" at bounding box center [308, 60] width 6 height 8
click at [308, 61] on icon "Increment adults" at bounding box center [308, 60] width 6 height 8
click at [345, 29] on span "Search" at bounding box center [343, 28] width 22 height 5
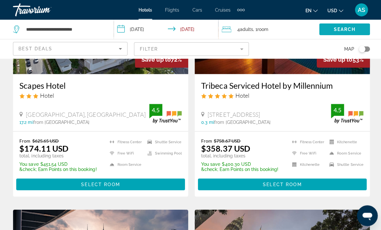
scroll to position [358, 0]
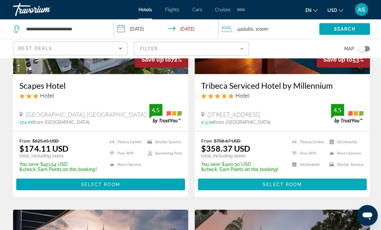
click at [323, 182] on span "Main content" at bounding box center [281, 183] width 168 height 15
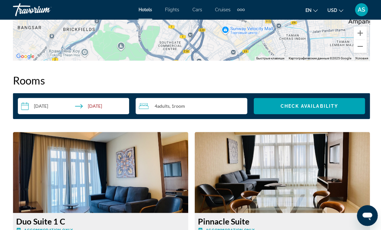
scroll to position [892, 0]
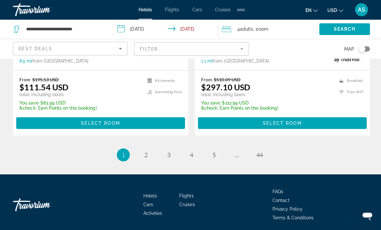
click at [167, 49] on mat-form-field "Filter" at bounding box center [190, 49] width 114 height 14
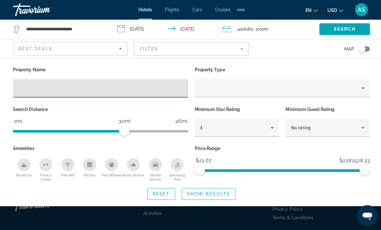
scroll to position [1374, 0]
click at [210, 127] on div "3" at bounding box center [234, 127] width 70 height 8
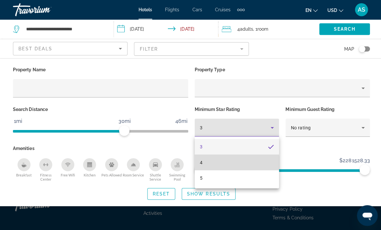
click at [201, 165] on span "4" at bounding box center [200, 162] width 3 height 8
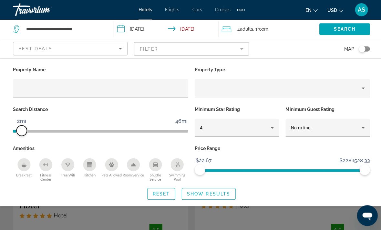
scroll to position [15, 0]
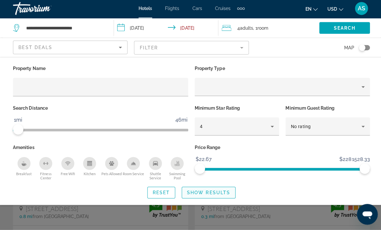
click at [208, 190] on span "Show Results" at bounding box center [207, 192] width 43 height 5
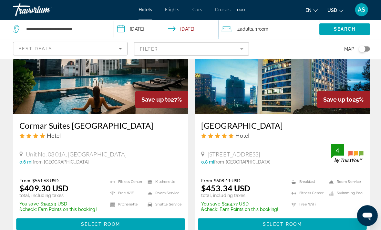
scroll to position [1276, 0]
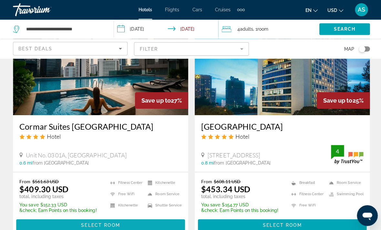
click at [126, 216] on span "Main content" at bounding box center [100, 223] width 168 height 15
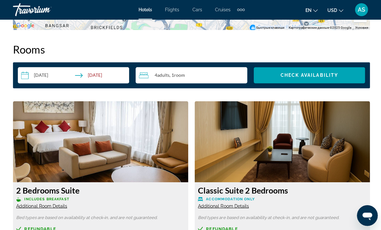
scroll to position [899, 0]
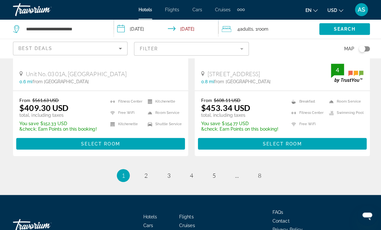
scroll to position [1358, 0]
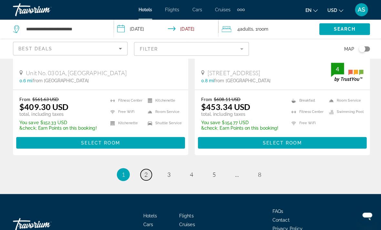
click at [147, 170] on span "2" at bounding box center [145, 173] width 3 height 7
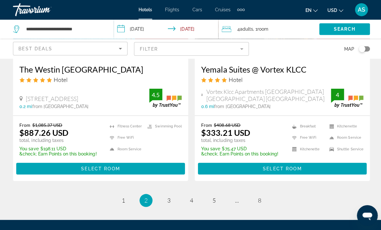
scroll to position [1368, 0]
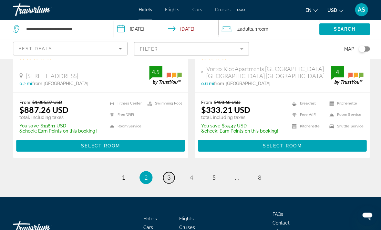
click at [170, 171] on link "page 3" at bounding box center [167, 176] width 11 height 11
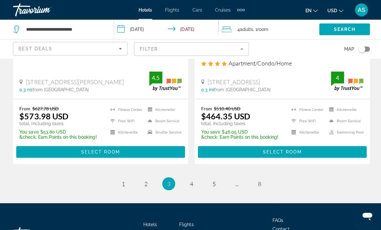
scroll to position [1380, 0]
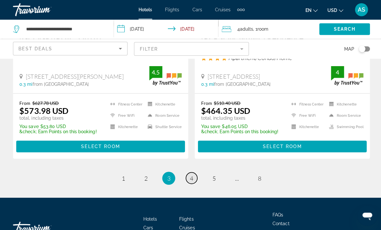
click at [191, 174] on span "4" at bounding box center [190, 177] width 3 height 7
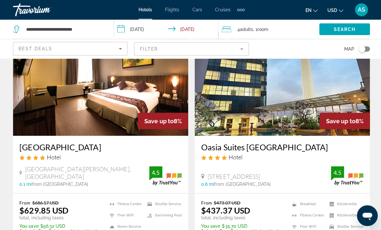
scroll to position [49, 0]
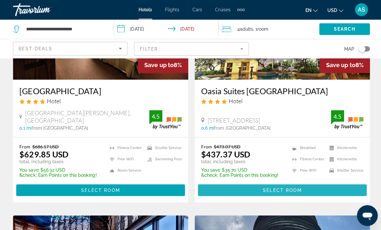
click at [320, 189] on span "Main content" at bounding box center [281, 189] width 168 height 15
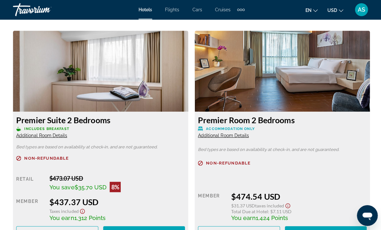
scroll to position [997, 0]
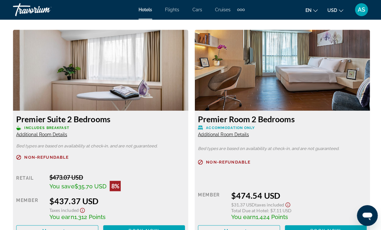
click at [48, 136] on span "Additional Room Details" at bounding box center [41, 133] width 51 height 5
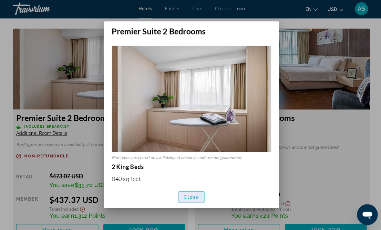
click at [184, 200] on span "Close" at bounding box center [190, 197] width 15 height 5
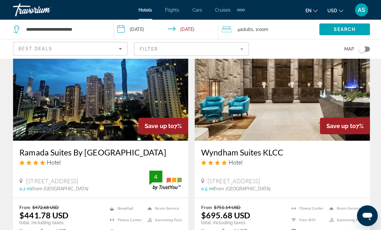
scroll to position [791, 0]
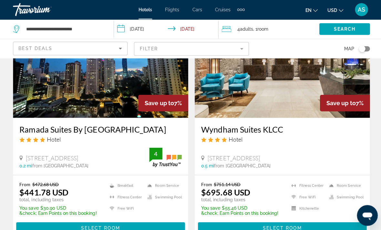
click at [44, 51] on span "Best Deals" at bounding box center [35, 48] width 34 height 5
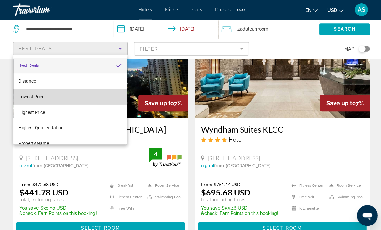
click at [30, 97] on span "Lowest Price" at bounding box center [31, 96] width 26 height 5
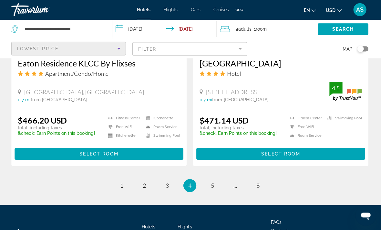
scroll to position [1365, 0]
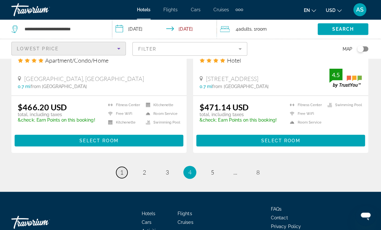
click at [117, 166] on link "page 1" at bounding box center [122, 171] width 11 height 11
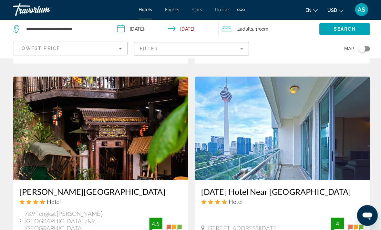
scroll to position [1313, 0]
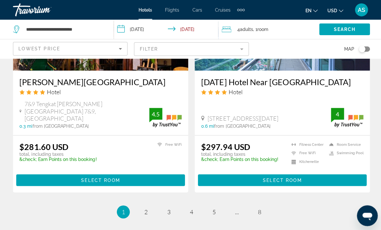
click at [139, 204] on ul "1 / 8 You're on page 1 page 2 page 3 page 4 page 5 page ... page 8" at bounding box center [190, 210] width 355 height 13
click at [143, 205] on link "page 2" at bounding box center [145, 210] width 11 height 11
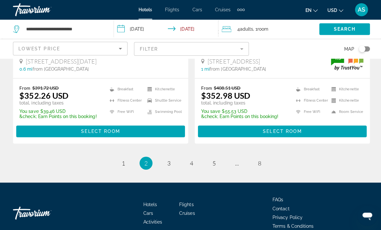
scroll to position [1343, 0]
click at [163, 157] on link "page 3" at bounding box center [167, 162] width 11 height 11
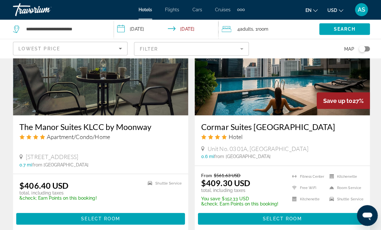
scroll to position [1258, 0]
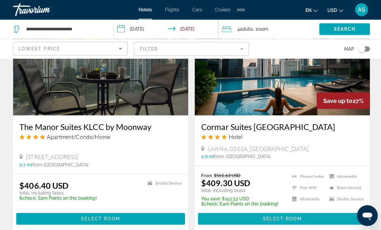
click at [276, 215] on span "Select Room" at bounding box center [280, 217] width 39 height 5
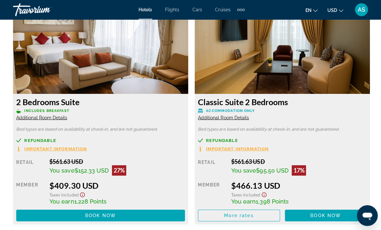
scroll to position [991, 0]
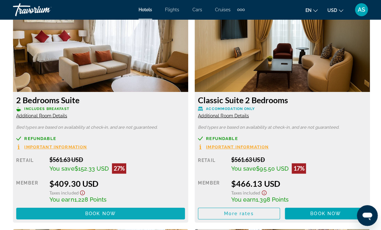
click at [61, 213] on span "Main content" at bounding box center [100, 212] width 168 height 15
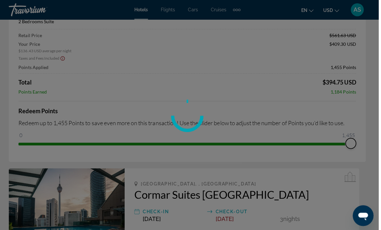
scroll to position [84, 1]
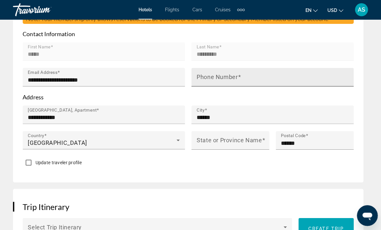
click at [294, 76] on input "Phone Number" at bounding box center [273, 80] width 155 height 8
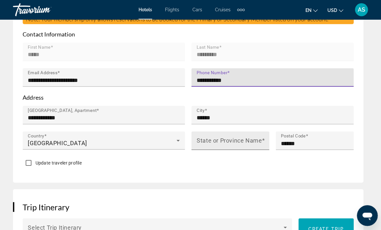
type input "**********"
click at [236, 141] on mat-label "State or Province Name" at bounding box center [228, 140] width 65 height 7
click at [236, 141] on input "State or Province Name" at bounding box center [231, 143] width 71 height 8
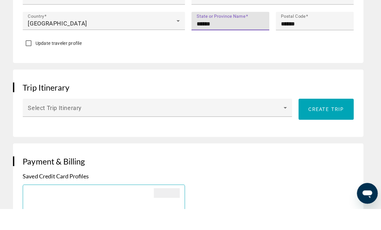
scroll to position [510, 0]
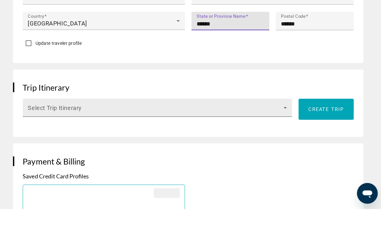
type input "******"
click at [159, 128] on span "Main content" at bounding box center [155, 132] width 254 height 8
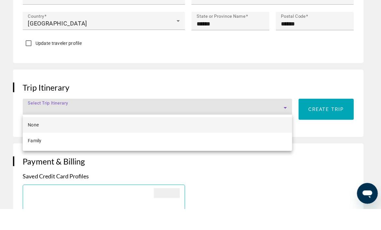
scroll to position [532, 0]
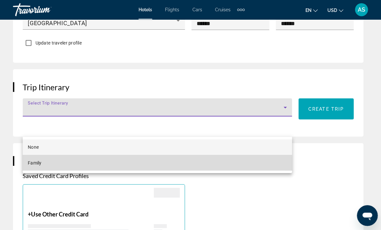
click at [83, 165] on mat-option "Family" at bounding box center [157, 161] width 268 height 15
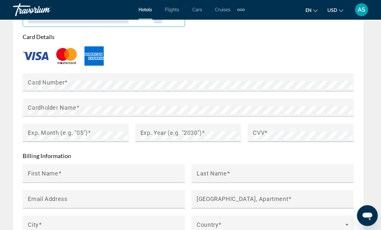
scroll to position [743, 0]
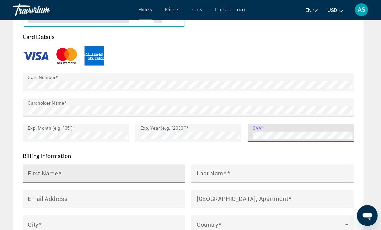
click at [146, 172] on input "First Name" at bounding box center [105, 176] width 155 height 8
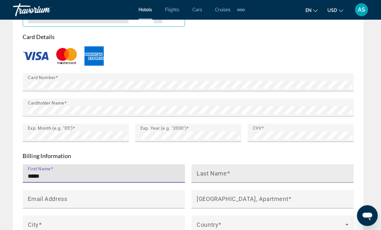
type input "*****"
click at [255, 172] on input "Last Name" at bounding box center [273, 176] width 155 height 8
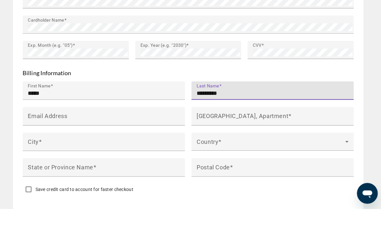
scroll to position [805, 0]
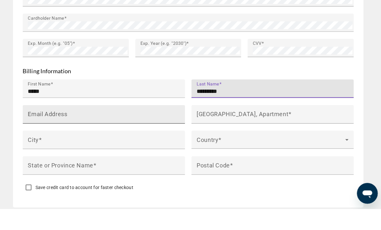
type input "*********"
click at [150, 135] on input "Email Address" at bounding box center [105, 139] width 155 height 8
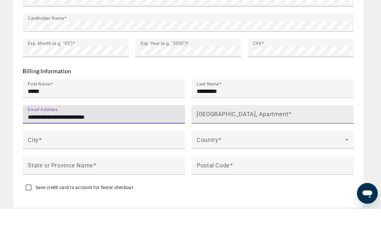
type input "**********"
click at [260, 132] on mat-label "[GEOGRAPHIC_DATA], Apartment" at bounding box center [241, 135] width 91 height 7
click at [260, 135] on input "[GEOGRAPHIC_DATA], Apartment" at bounding box center [273, 139] width 155 height 8
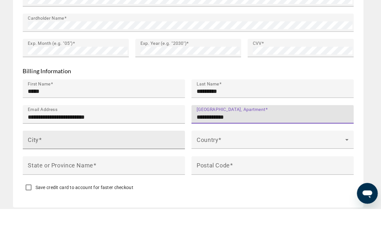
type input "**********"
click at [149, 152] on div "City" at bounding box center [105, 161] width 155 height 18
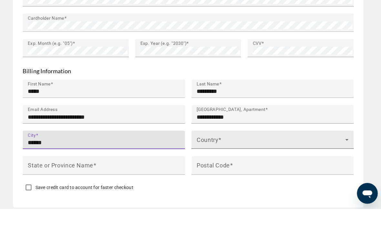
type input "******"
click at [250, 160] on span "Main content" at bounding box center [270, 164] width 148 height 8
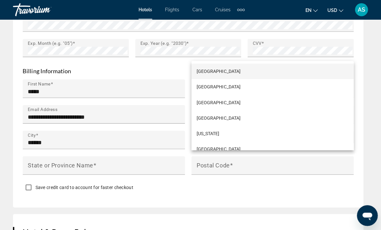
scroll to position [1727, 0]
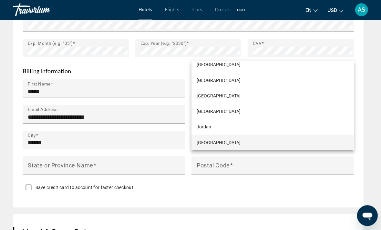
click at [227, 149] on mat-option "[GEOGRAPHIC_DATA]" at bounding box center [270, 141] width 161 height 15
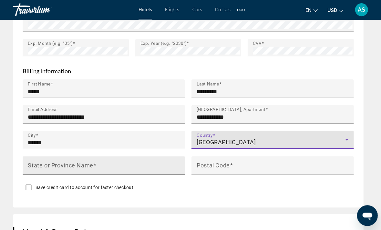
click at [141, 164] on input "State or Province Name" at bounding box center [105, 168] width 155 height 8
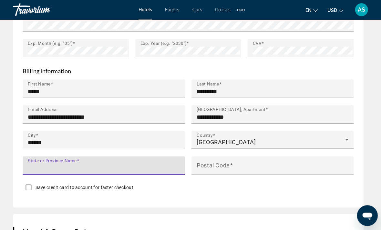
scroll to position [828, 0]
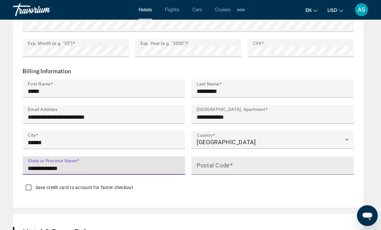
type input "**********"
click at [250, 166] on input "Postal Code" at bounding box center [273, 168] width 155 height 8
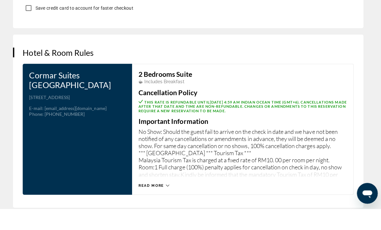
scroll to position [986, 0]
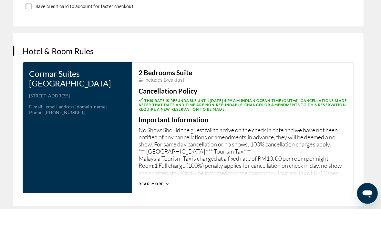
type input "******"
click at [161, 203] on span "Read more" at bounding box center [150, 205] width 25 height 4
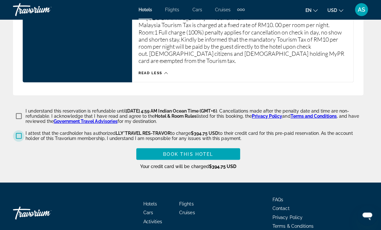
scroll to position [1141, 0]
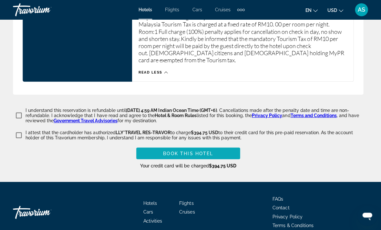
click at [190, 151] on span "Book this hotel" at bounding box center [187, 152] width 50 height 5
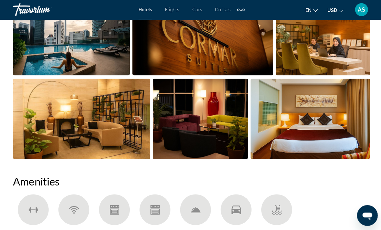
scroll to position [468, 0]
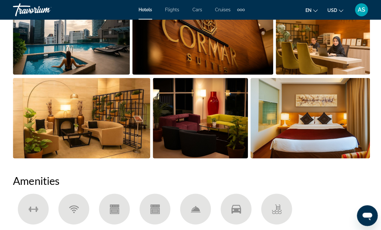
click at [304, 119] on img "Open full-screen image slider" at bounding box center [308, 117] width 119 height 80
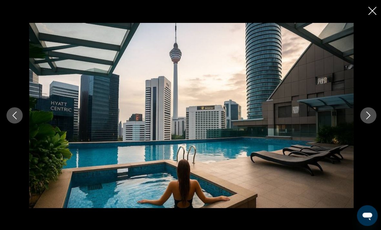
click at [362, 119] on icon "Next image" at bounding box center [366, 115] width 8 height 8
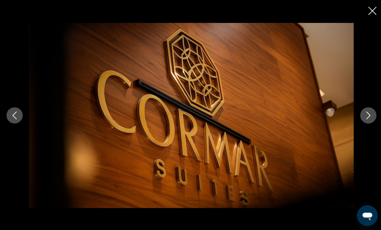
click at [366, 123] on button "Next image" at bounding box center [366, 115] width 16 height 16
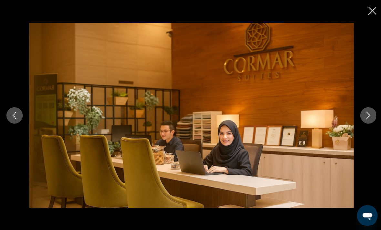
click at [369, 119] on icon "Next image" at bounding box center [366, 115] width 8 height 8
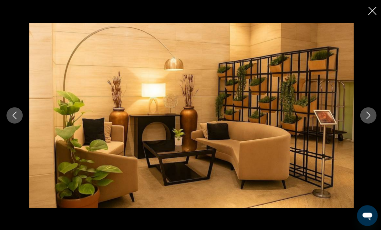
click at [367, 123] on button "Next image" at bounding box center [366, 115] width 16 height 16
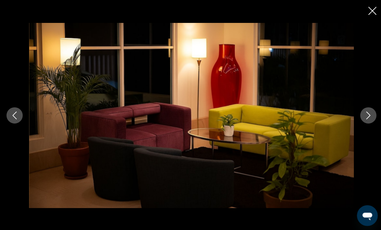
click at [362, 123] on button "Next image" at bounding box center [366, 115] width 16 height 16
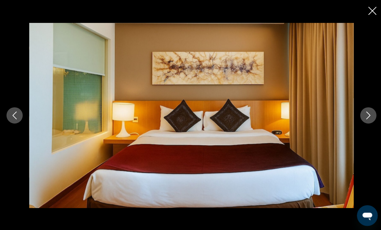
click at [364, 123] on button "Next image" at bounding box center [366, 115] width 16 height 16
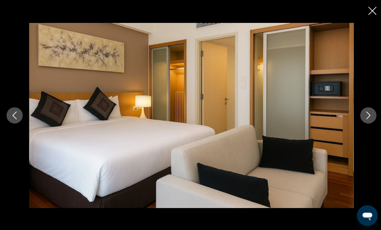
click at [365, 123] on button "Next image" at bounding box center [366, 115] width 16 height 16
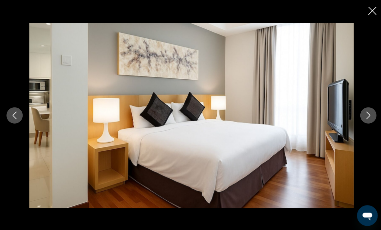
click at [366, 123] on button "Next image" at bounding box center [366, 115] width 16 height 16
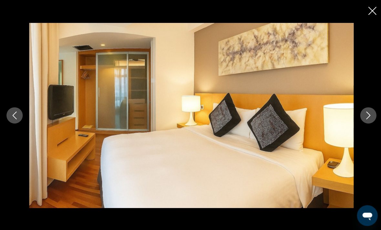
click at [363, 119] on icon "Next image" at bounding box center [366, 115] width 8 height 8
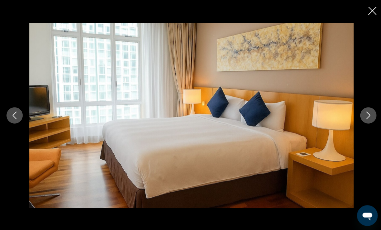
click at [363, 123] on button "Next image" at bounding box center [366, 115] width 16 height 16
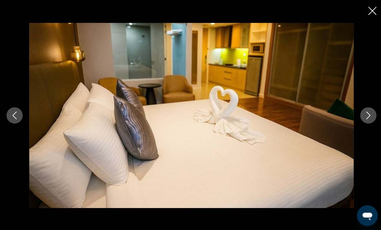
click at [365, 123] on button "Next image" at bounding box center [366, 115] width 16 height 16
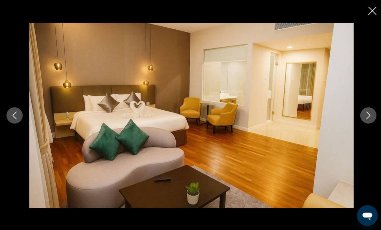
click at [364, 123] on button "Next image" at bounding box center [366, 115] width 16 height 16
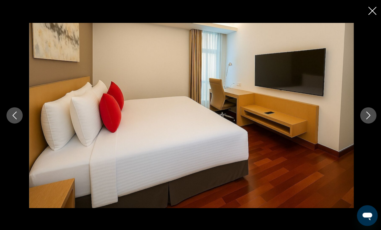
click at [364, 119] on icon "Next image" at bounding box center [366, 115] width 8 height 8
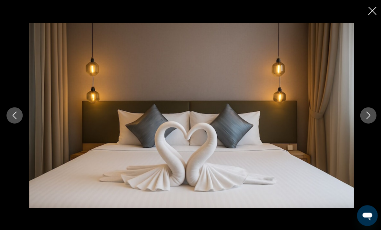
click at [364, 119] on icon "Next image" at bounding box center [366, 115] width 4 height 8
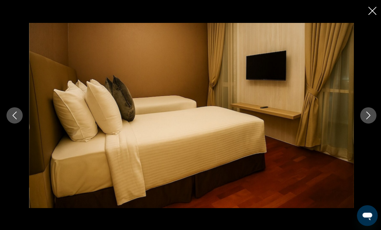
click at [367, 119] on icon "Next image" at bounding box center [366, 115] width 8 height 8
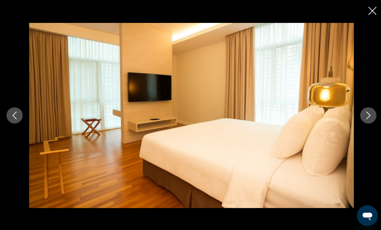
click at [367, 119] on icon "Next image" at bounding box center [366, 115] width 8 height 8
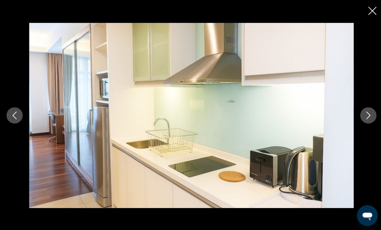
click at [366, 119] on icon "Next image" at bounding box center [366, 115] width 8 height 8
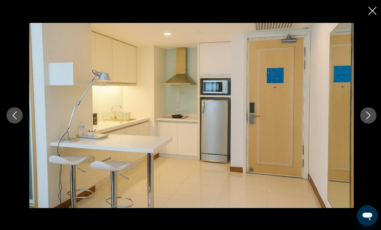
click at [362, 121] on button "Next image" at bounding box center [366, 115] width 16 height 16
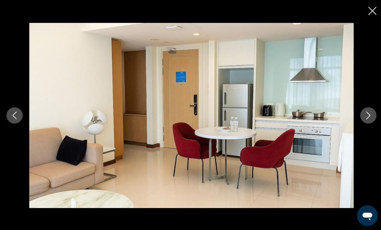
click at [369, 123] on button "Next image" at bounding box center [366, 115] width 16 height 16
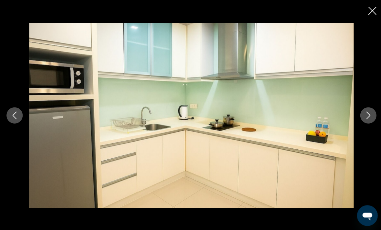
click at [360, 130] on div "prev next" at bounding box center [190, 115] width 381 height 184
click at [365, 119] on icon "Next image" at bounding box center [366, 115] width 4 height 8
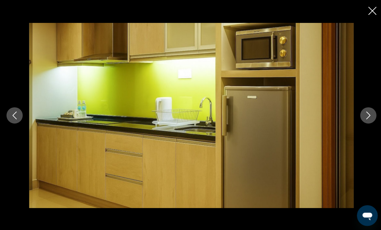
click at [366, 119] on icon "Next image" at bounding box center [366, 115] width 4 height 8
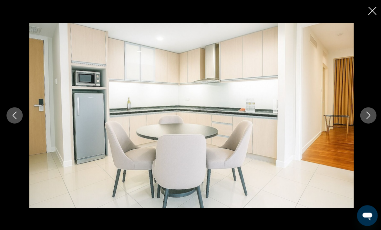
click at [360, 123] on button "Next image" at bounding box center [366, 115] width 16 height 16
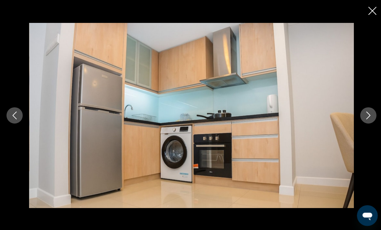
click at [363, 119] on icon "Next image" at bounding box center [366, 115] width 8 height 8
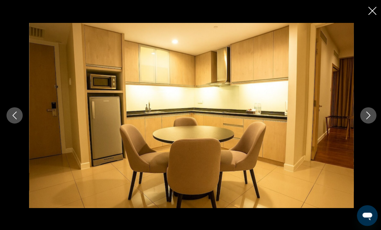
click at [363, 119] on icon "Next image" at bounding box center [366, 115] width 8 height 8
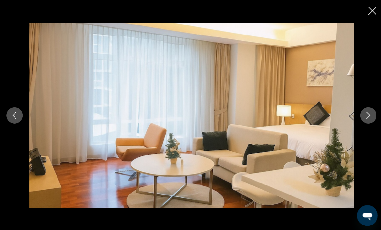
click at [363, 119] on icon "Next image" at bounding box center [366, 115] width 8 height 8
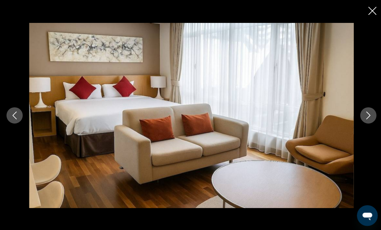
click at [364, 123] on button "Next image" at bounding box center [366, 115] width 16 height 16
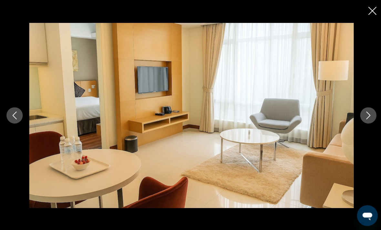
click at [366, 123] on button "Next image" at bounding box center [366, 115] width 16 height 16
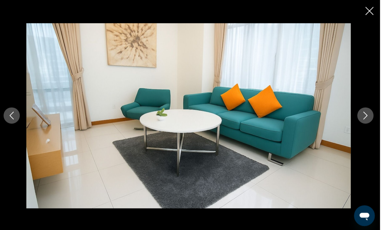
scroll to position [176, 0]
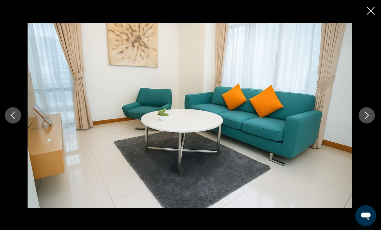
click at [370, 4] on div "prev next" at bounding box center [190, 115] width 381 height 230
click at [369, 10] on icon "Close slideshow" at bounding box center [370, 11] width 8 height 8
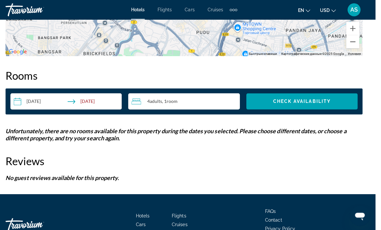
scroll to position [807, 2]
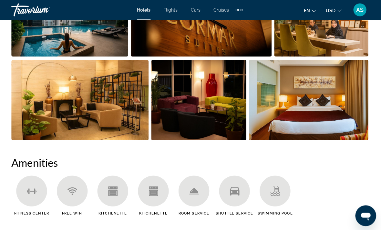
click at [360, 13] on span "AS" at bounding box center [359, 9] width 7 height 6
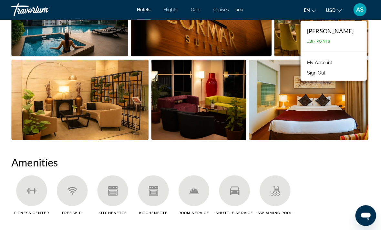
click at [321, 43] on span "1,184 Points" at bounding box center [318, 41] width 23 height 4
click at [321, 66] on link "My Account" at bounding box center [320, 62] width 32 height 8
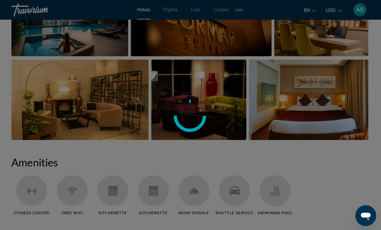
scroll to position [21, 0]
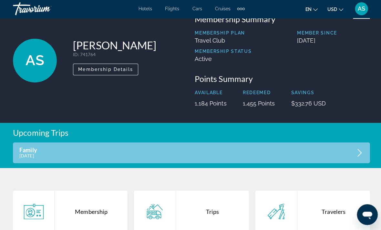
click at [339, 154] on div "Family [DATE]" at bounding box center [190, 153] width 355 height 21
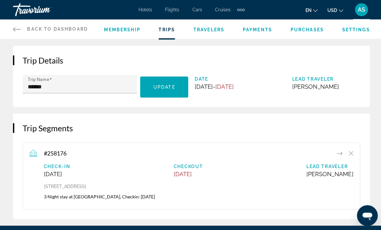
click at [258, 28] on span "Payments" at bounding box center [255, 29] width 29 height 5
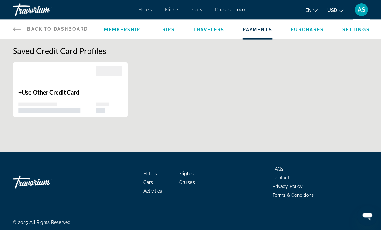
click at [145, 12] on span "Hotels" at bounding box center [145, 9] width 14 height 5
